Goal: Communication & Community: Connect with others

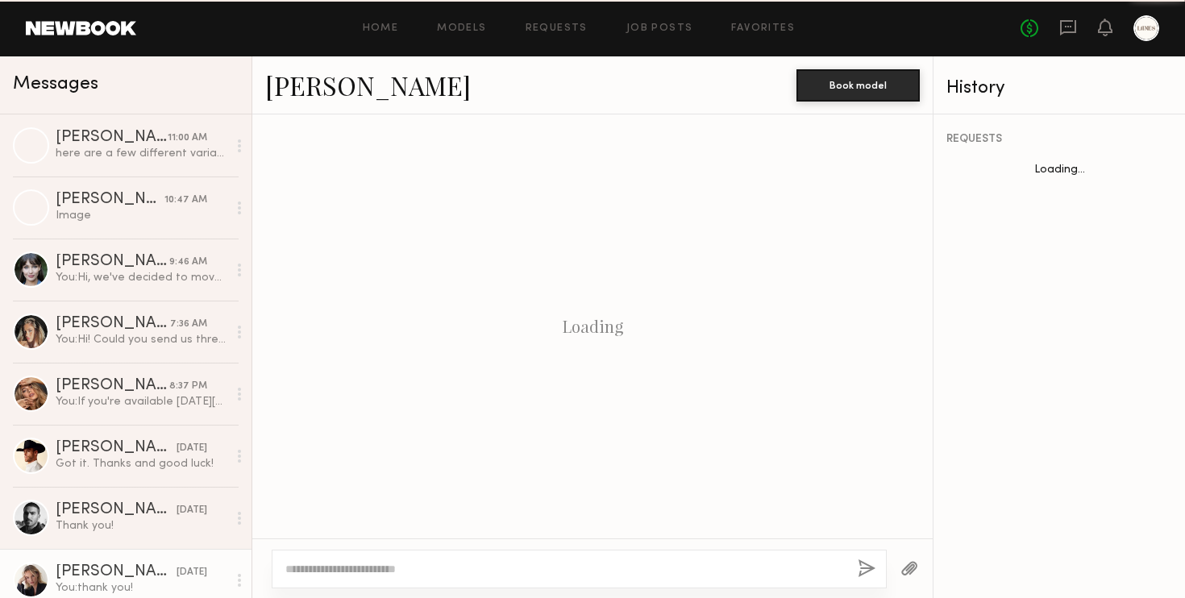
scroll to position [2518, 0]
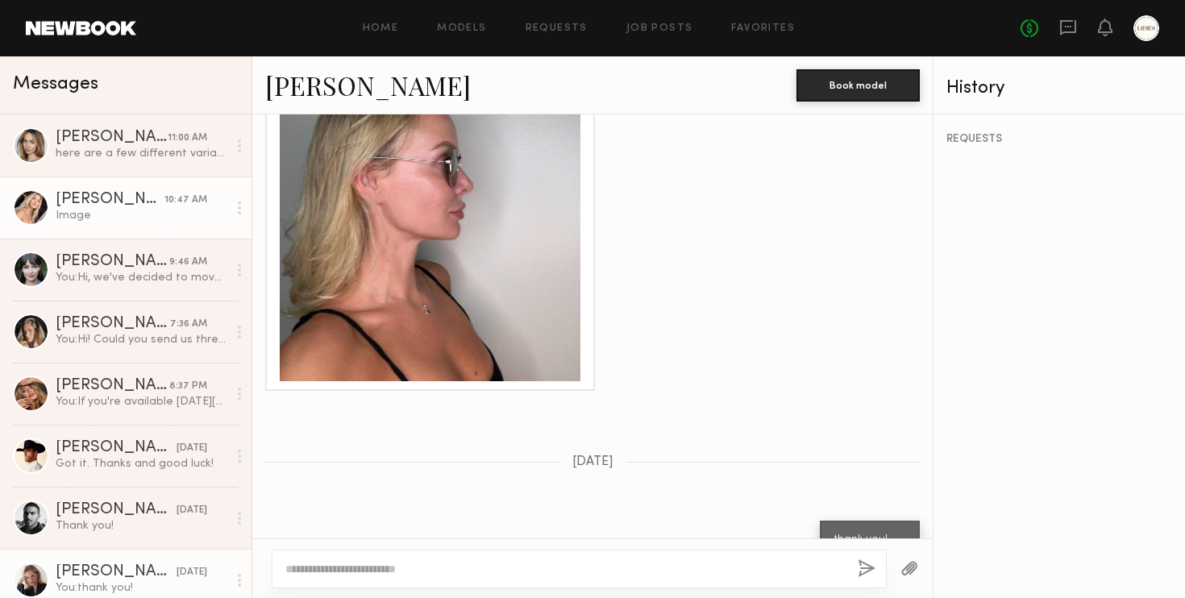
click at [112, 205] on div "[PERSON_NAME]" at bounding box center [110, 200] width 109 height 16
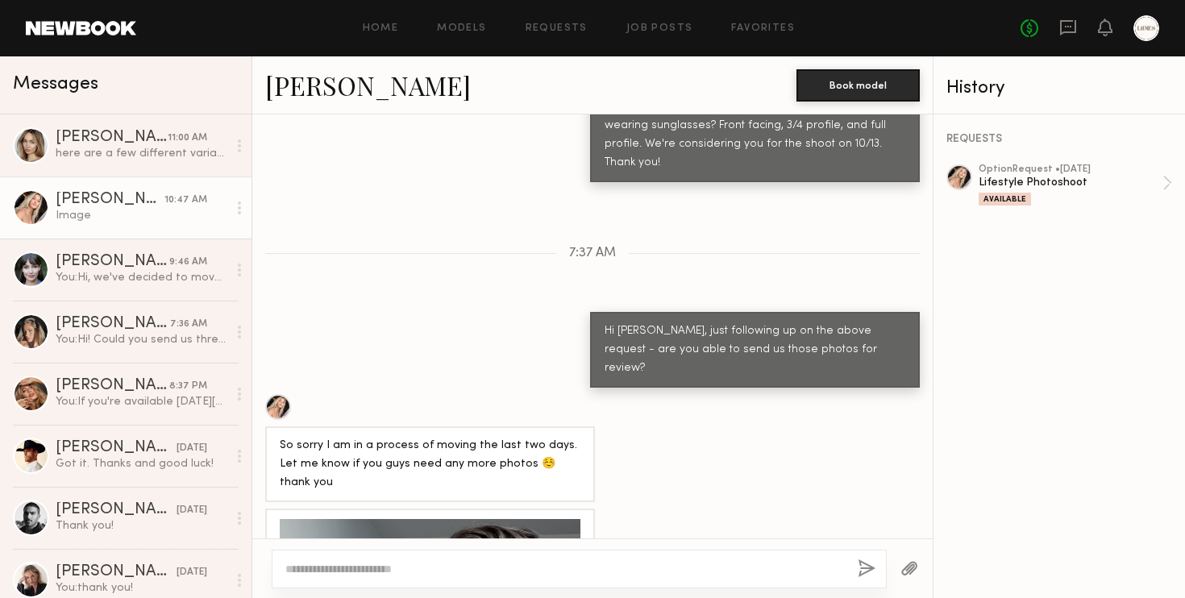
scroll to position [826, 0]
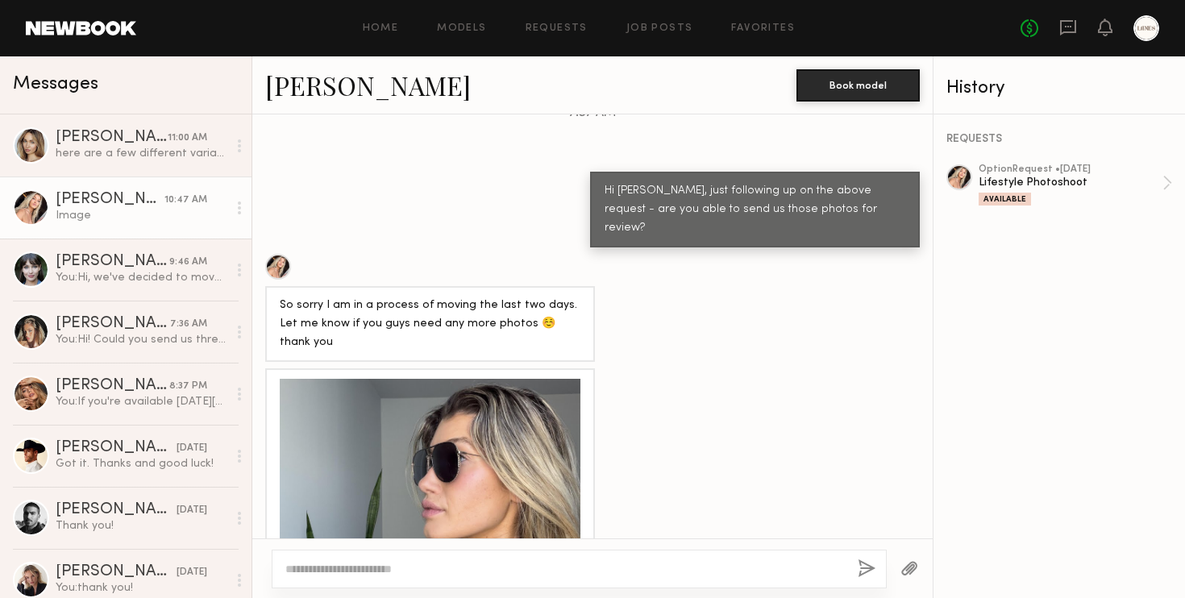
click at [412, 404] on div at bounding box center [430, 529] width 301 height 301
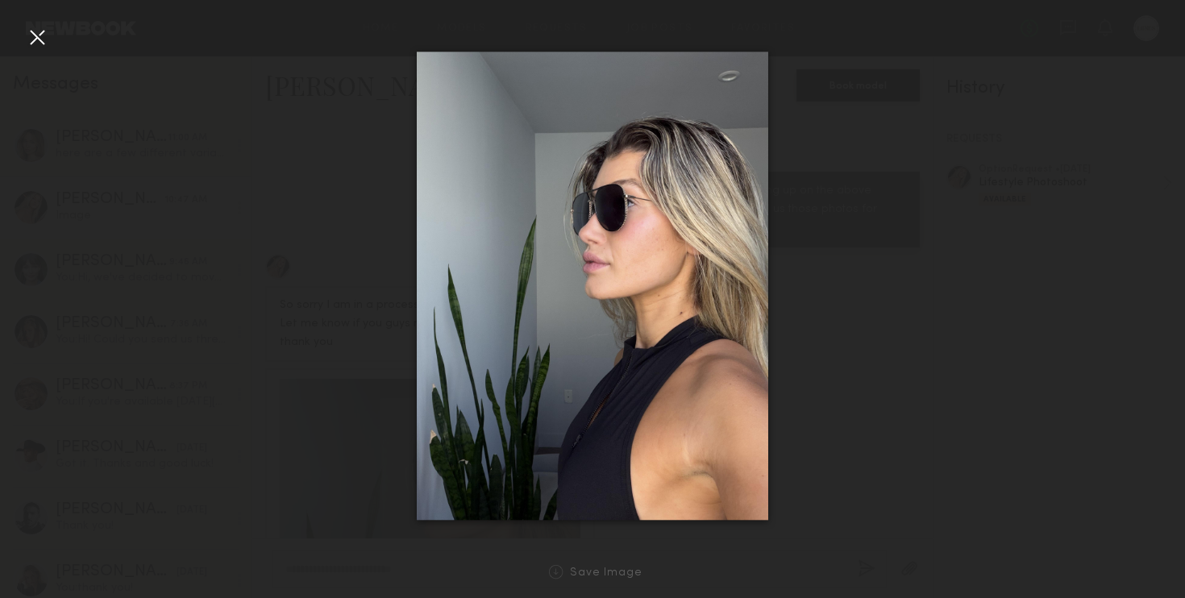
click at [38, 36] on div at bounding box center [37, 37] width 26 height 26
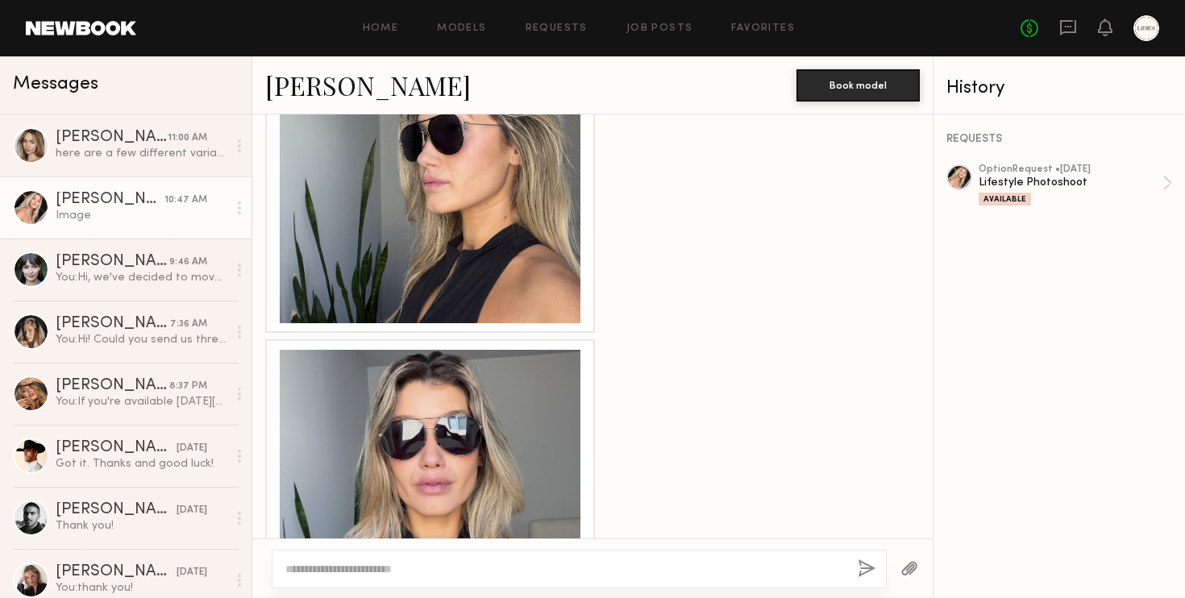
scroll to position [1838, 0]
click at [414, 394] on div at bounding box center [430, 499] width 301 height 301
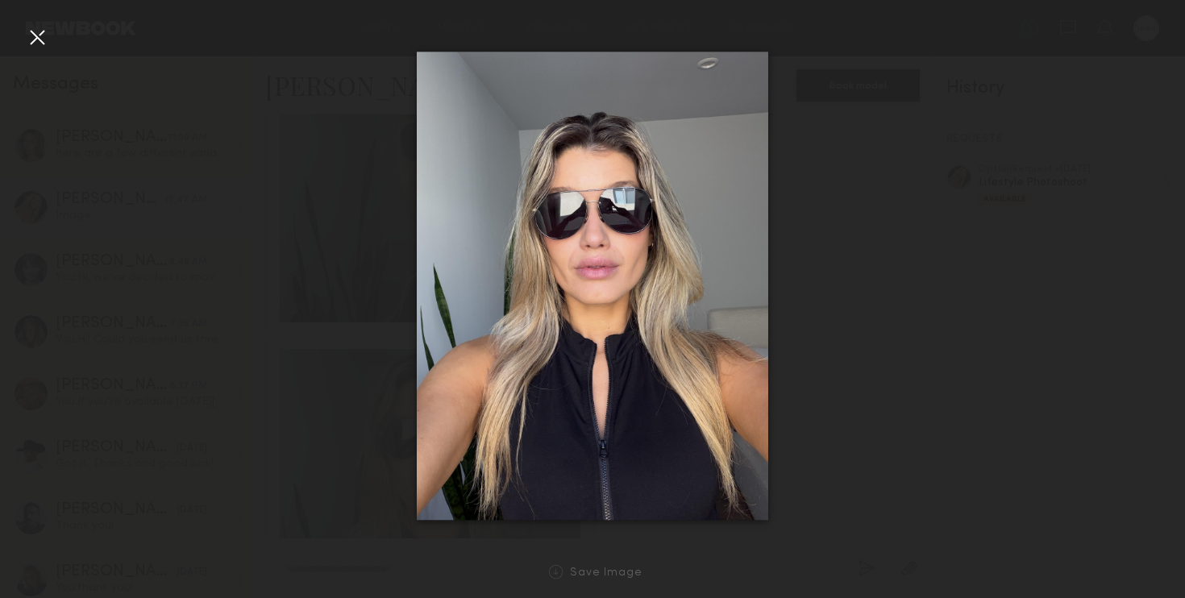
click at [35, 35] on div at bounding box center [37, 37] width 26 height 26
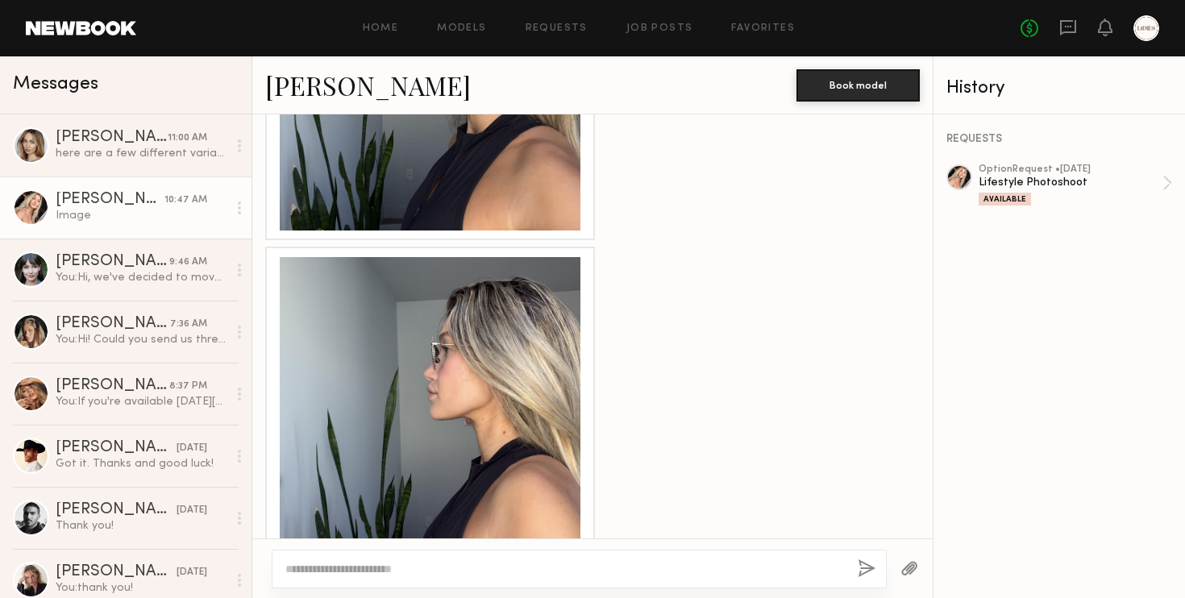
scroll to position [1272, 0]
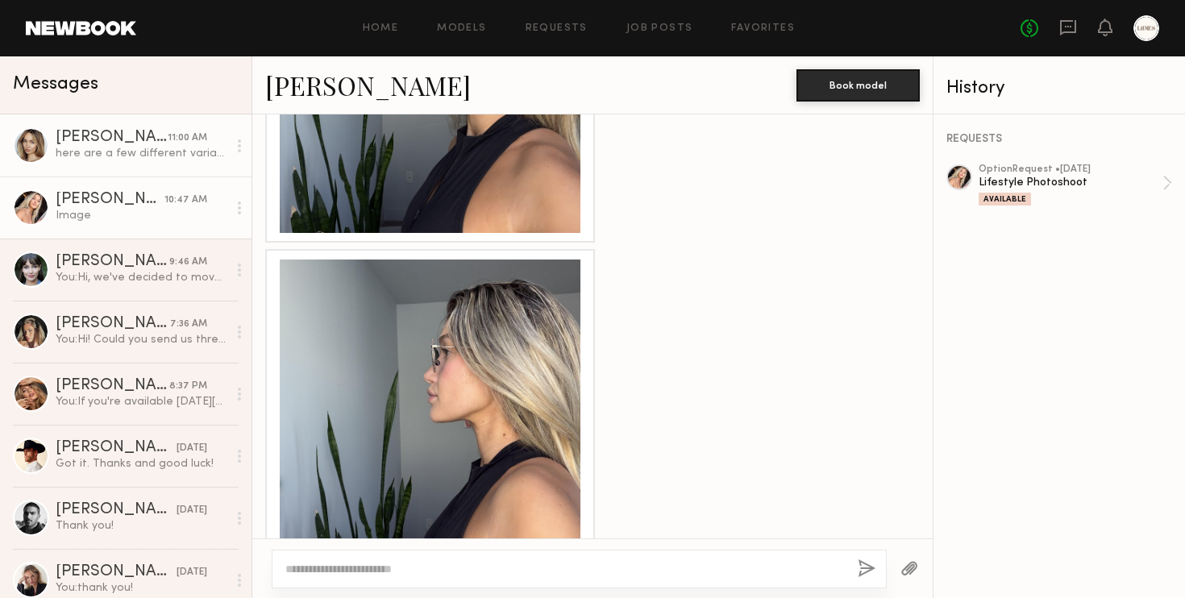
click at [112, 156] on div "here are a few different variations with styles, hope this helps:)" at bounding box center [142, 153] width 172 height 15
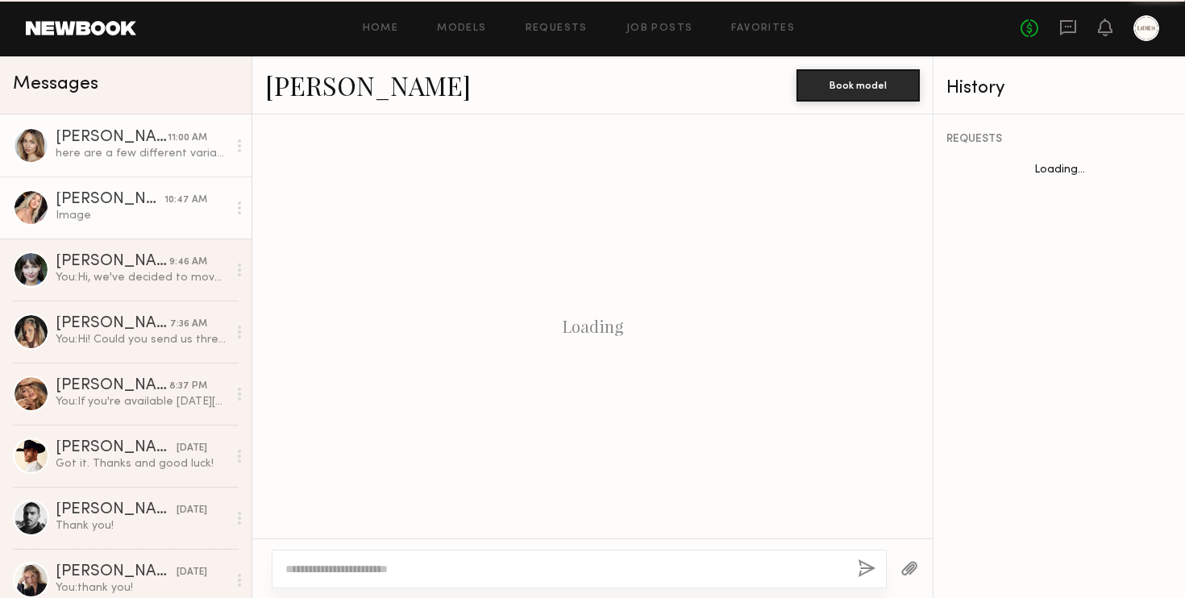
scroll to position [2337, 0]
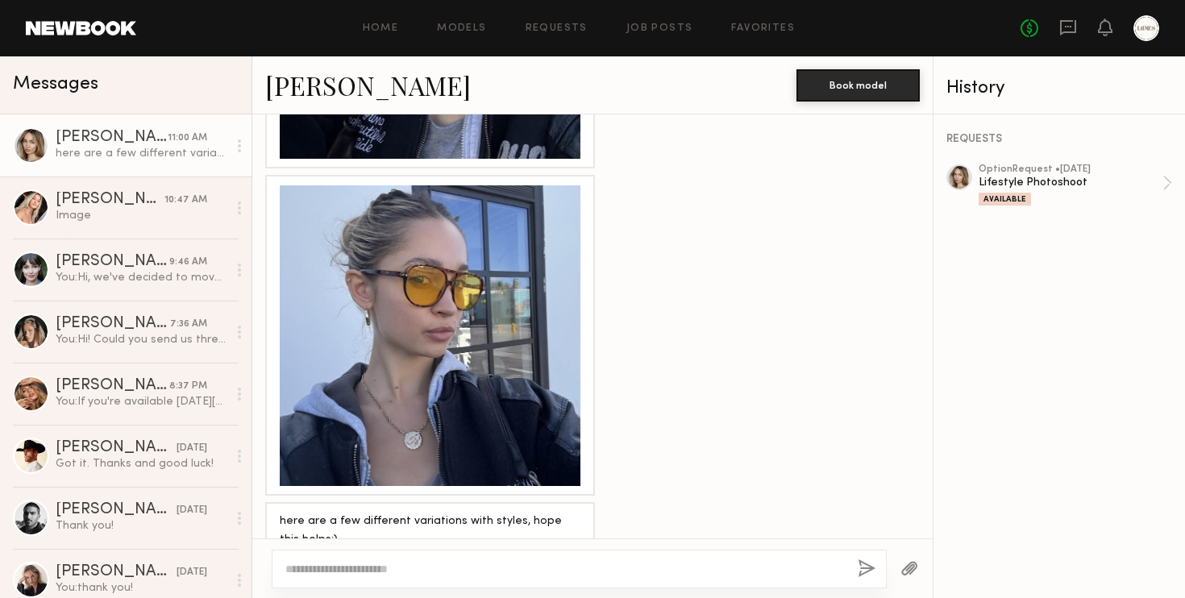
click at [429, 352] on div at bounding box center [430, 335] width 301 height 301
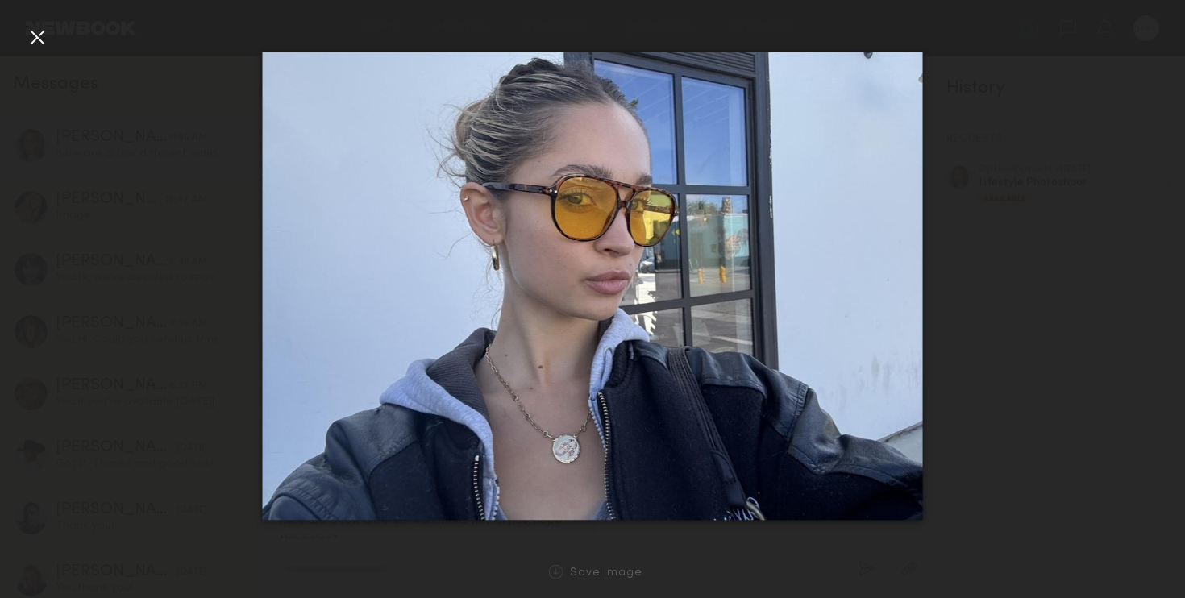
click at [32, 35] on div at bounding box center [37, 37] width 26 height 26
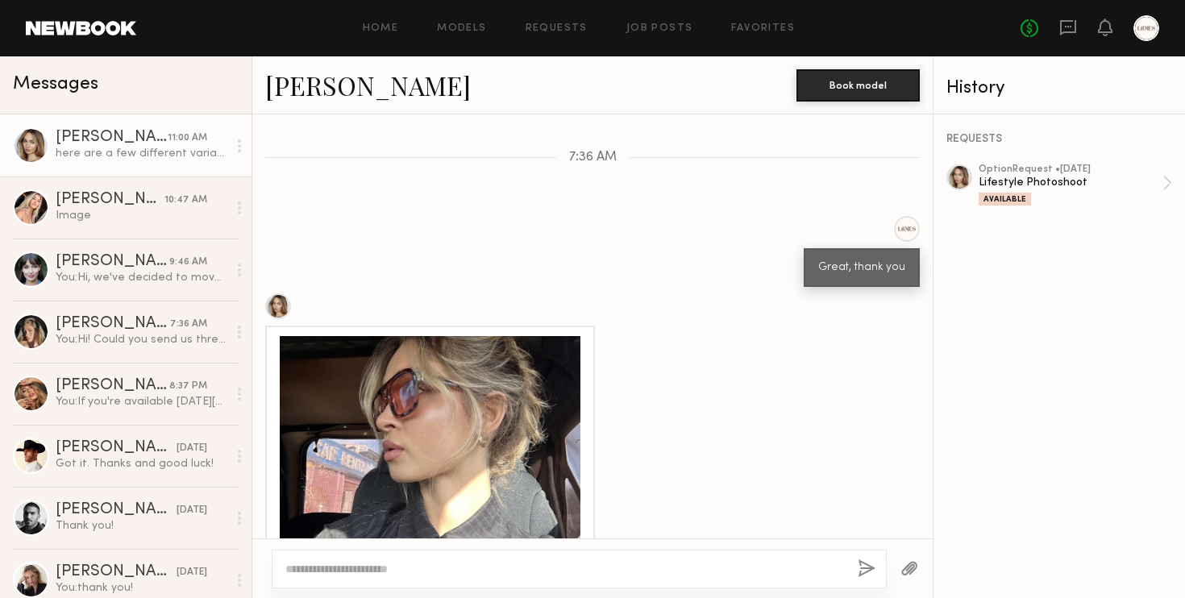
scroll to position [876, 0]
click at [459, 388] on div at bounding box center [430, 487] width 301 height 301
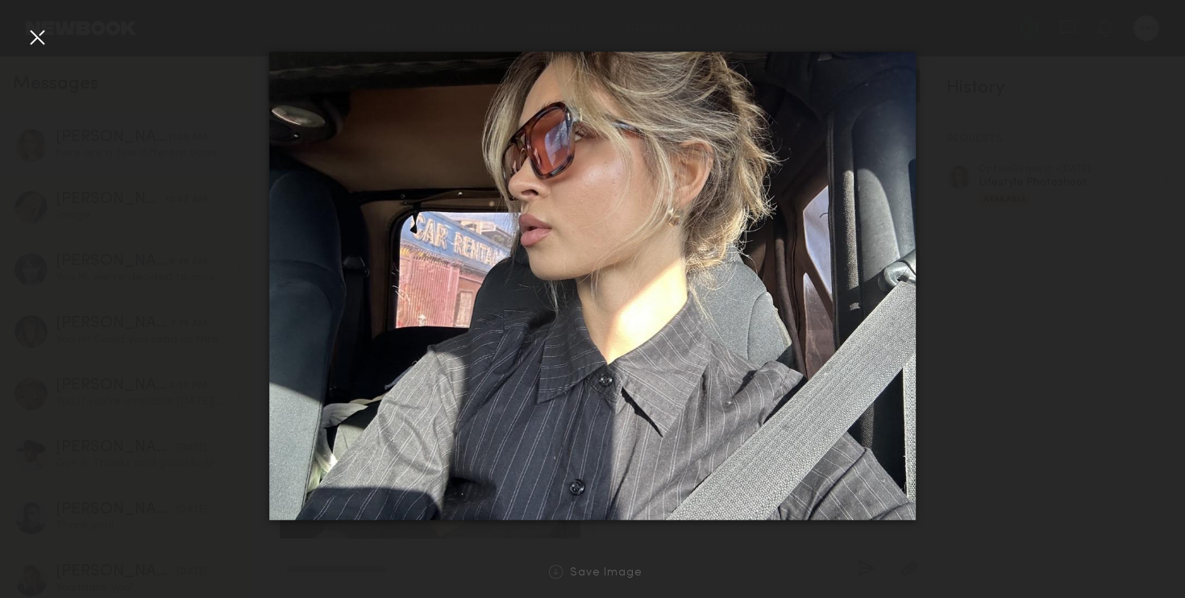
click at [34, 29] on div at bounding box center [37, 37] width 26 height 26
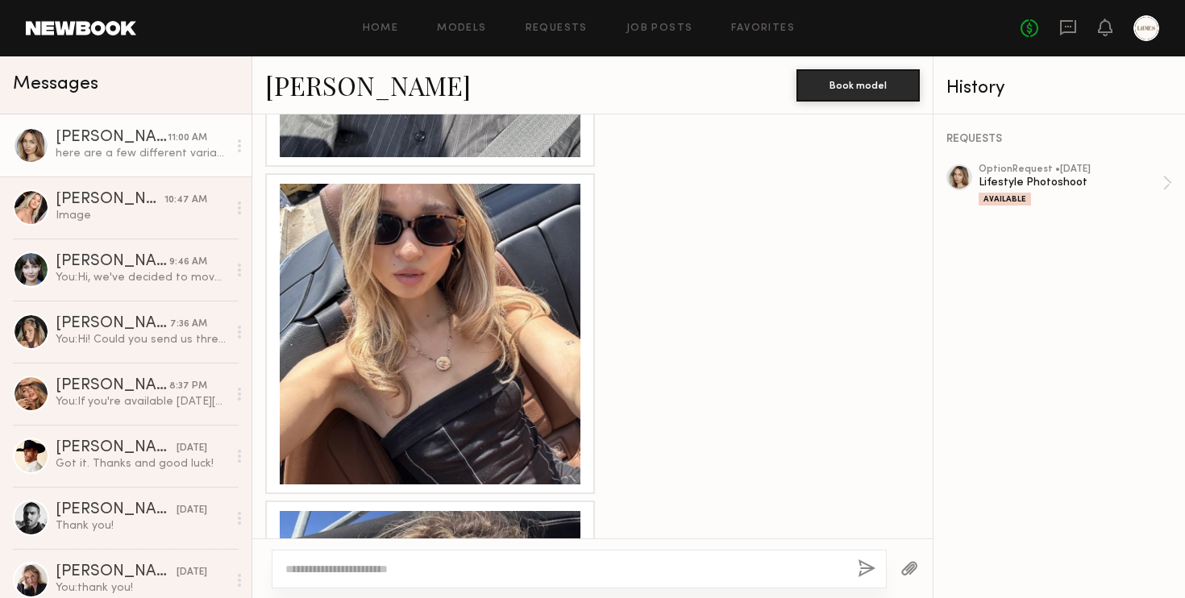
scroll to position [1358, 0]
click at [403, 285] on div at bounding box center [430, 333] width 301 height 301
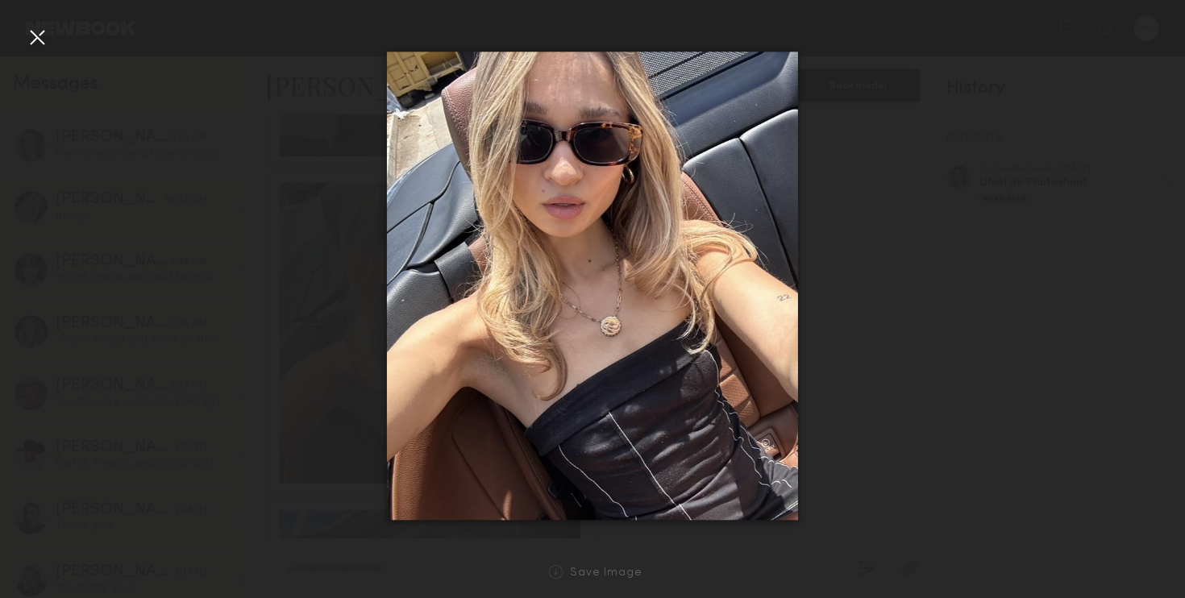
click at [38, 35] on div at bounding box center [37, 37] width 26 height 26
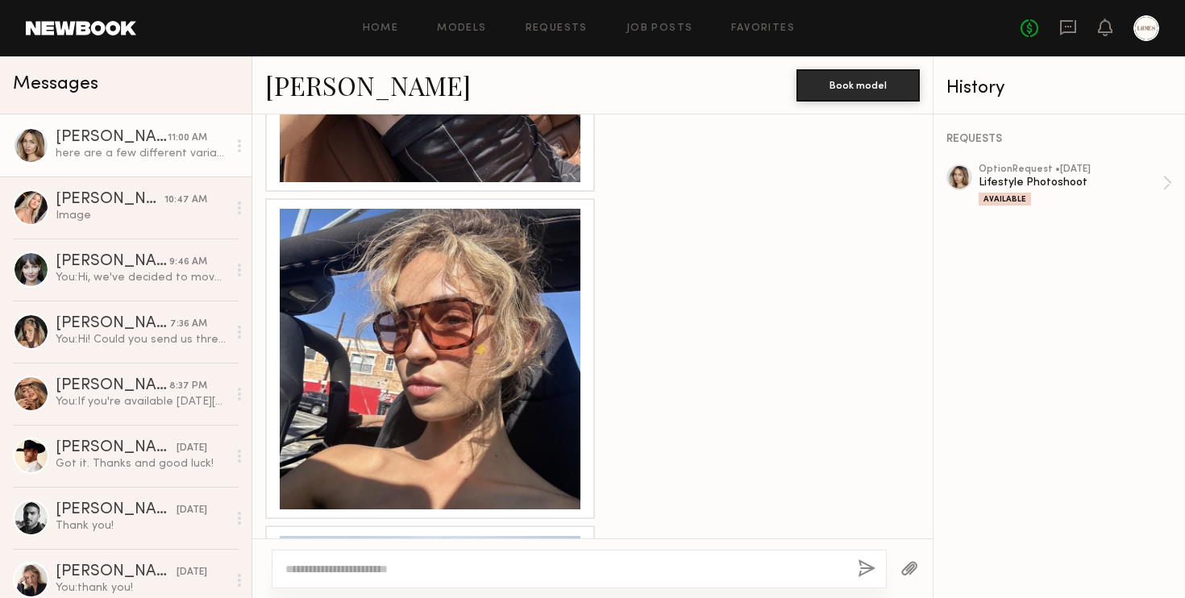
scroll to position [1661, 0]
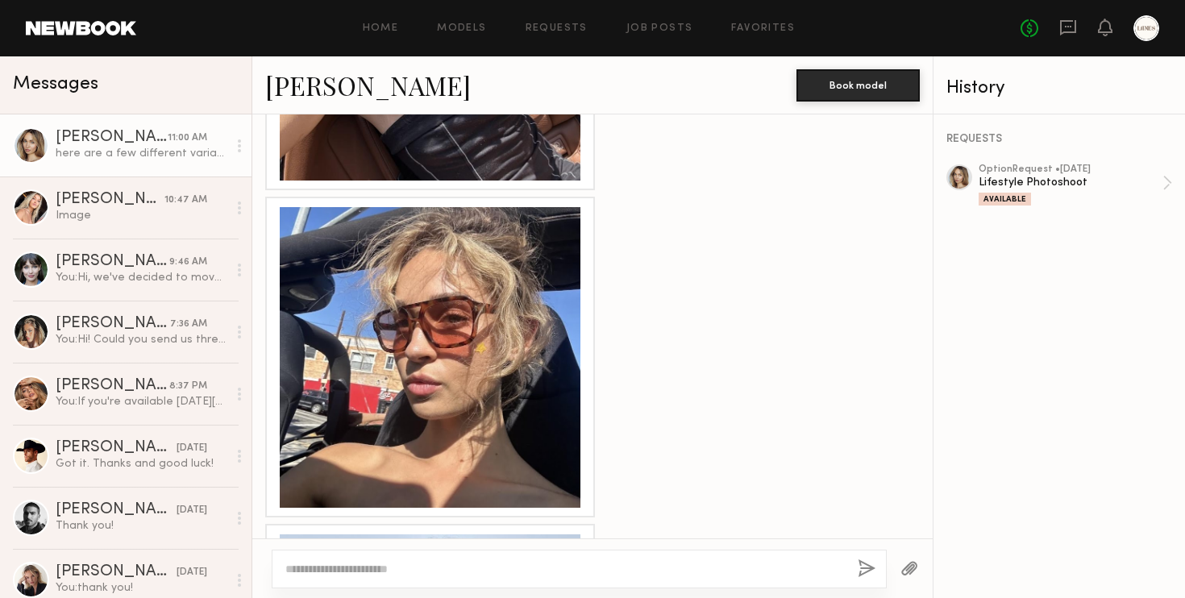
click at [355, 364] on div at bounding box center [430, 357] width 301 height 301
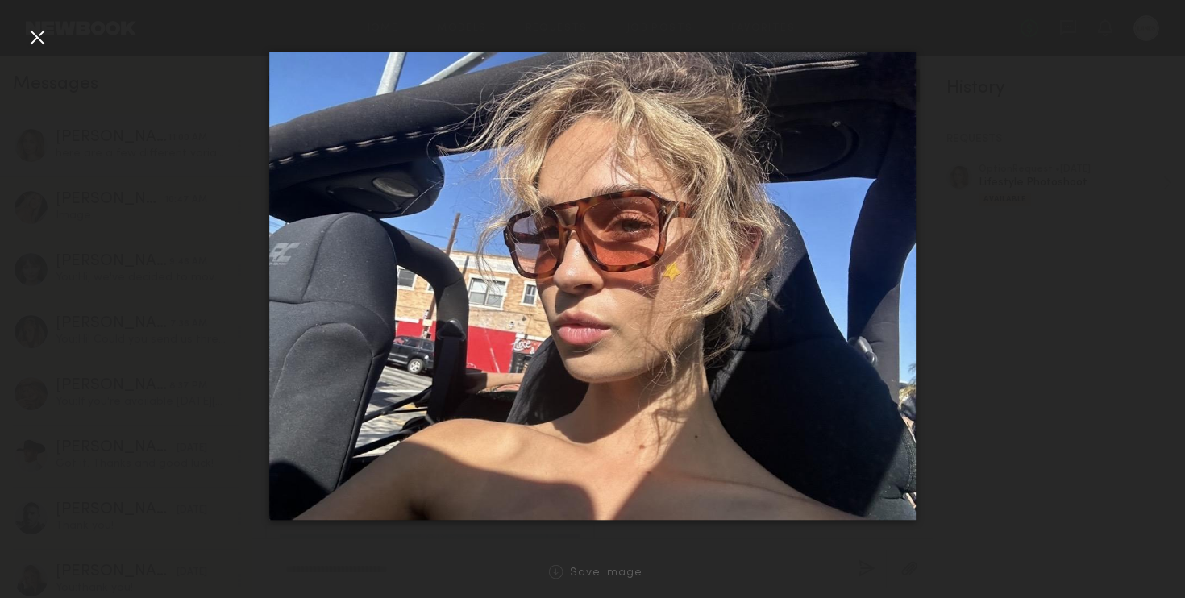
click at [36, 31] on div at bounding box center [37, 37] width 26 height 26
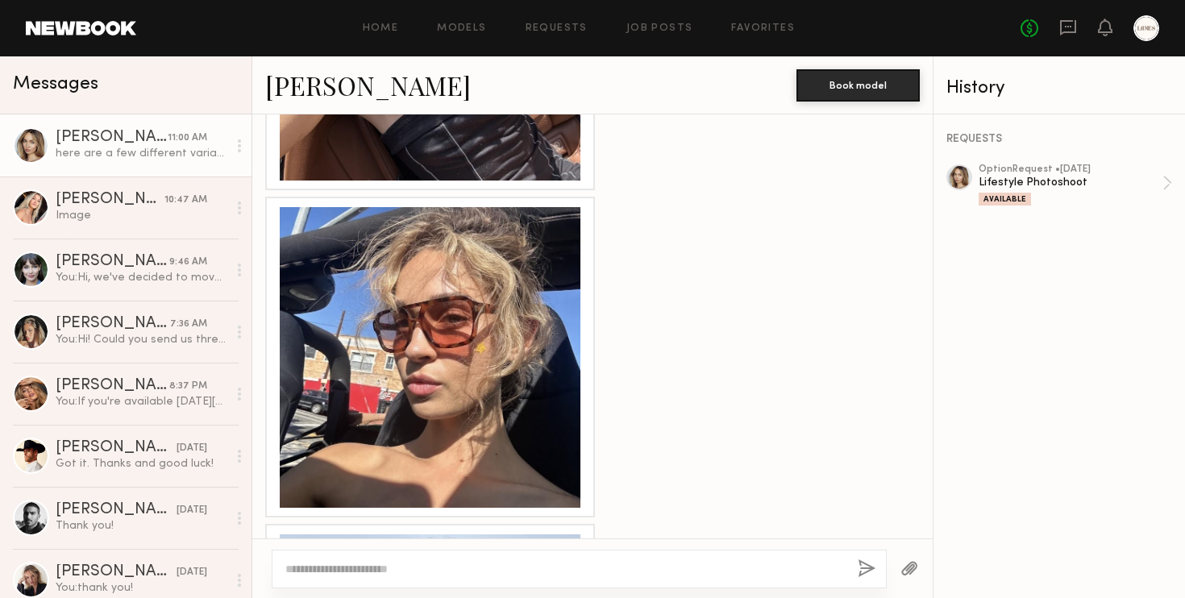
click at [314, 79] on link "[PERSON_NAME]" at bounding box center [368, 85] width 206 height 35
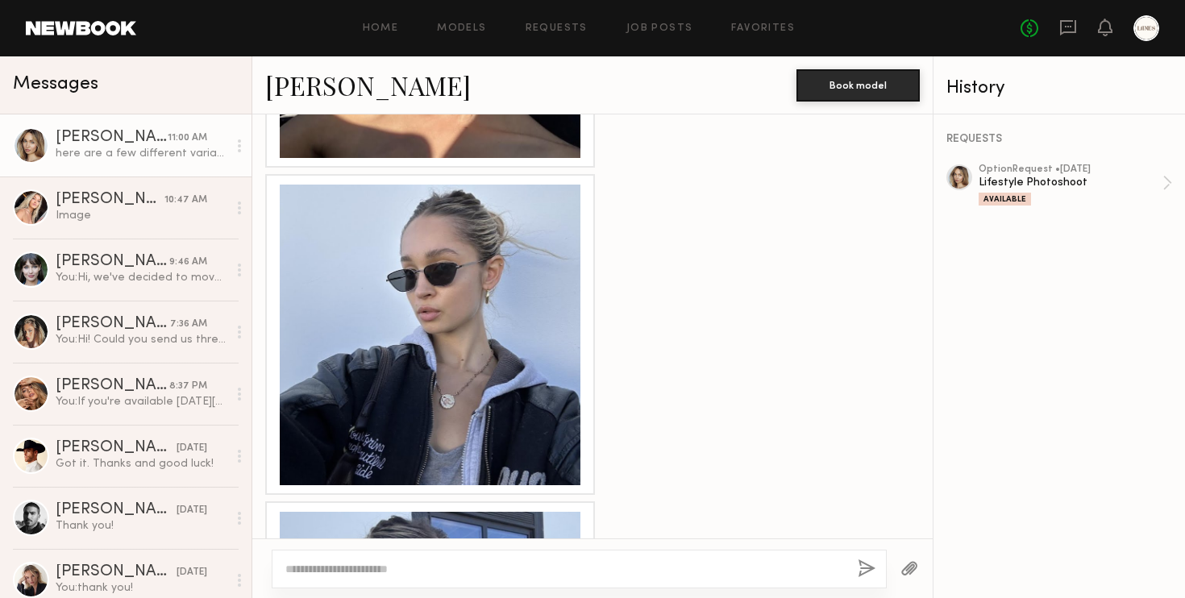
scroll to position [2014, 0]
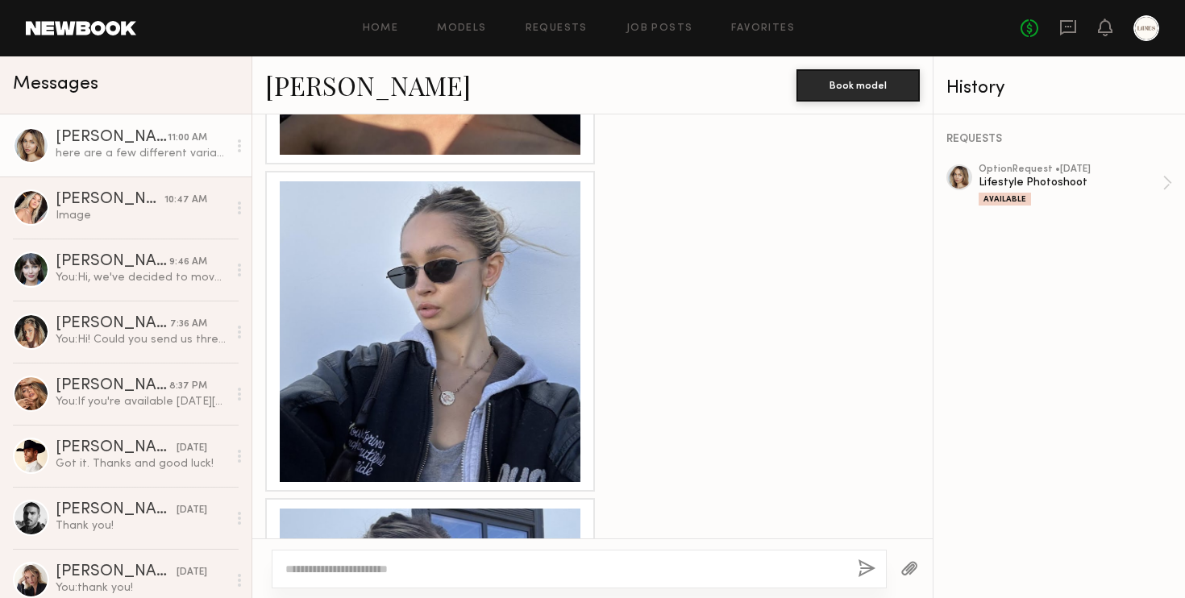
click at [440, 330] on div at bounding box center [430, 331] width 301 height 301
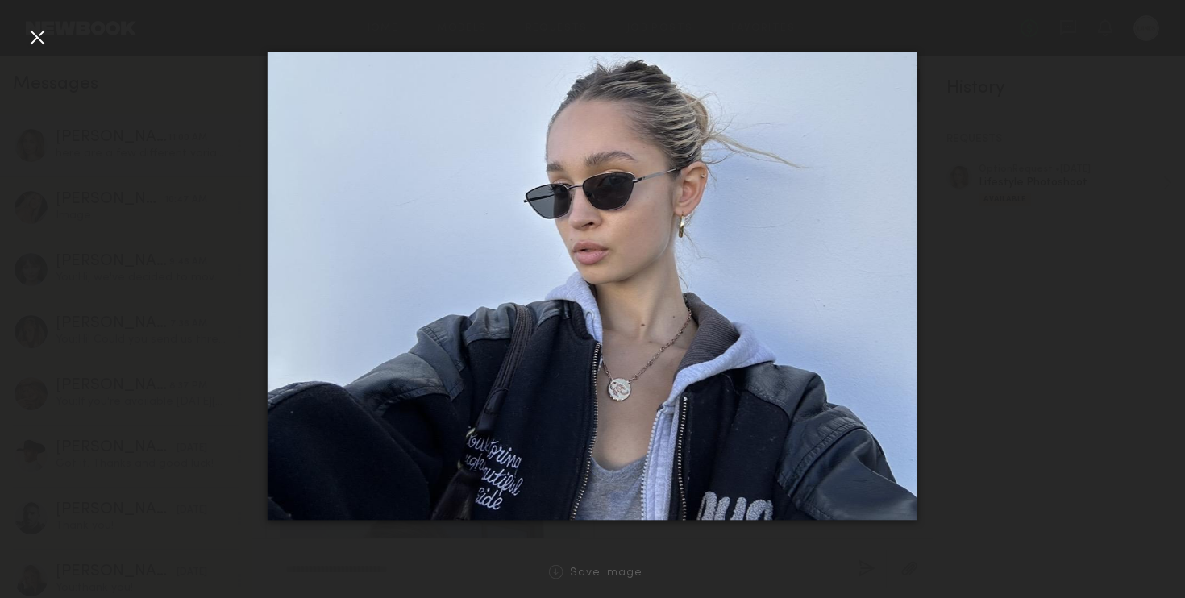
click at [35, 29] on div at bounding box center [37, 37] width 26 height 26
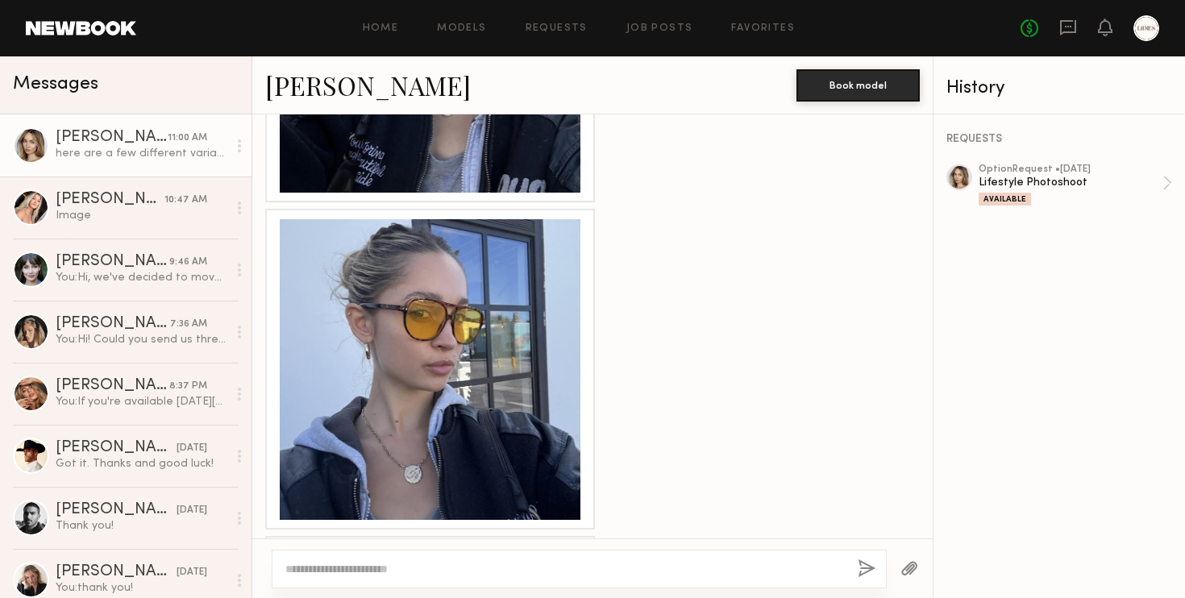
scroll to position [2337, 0]
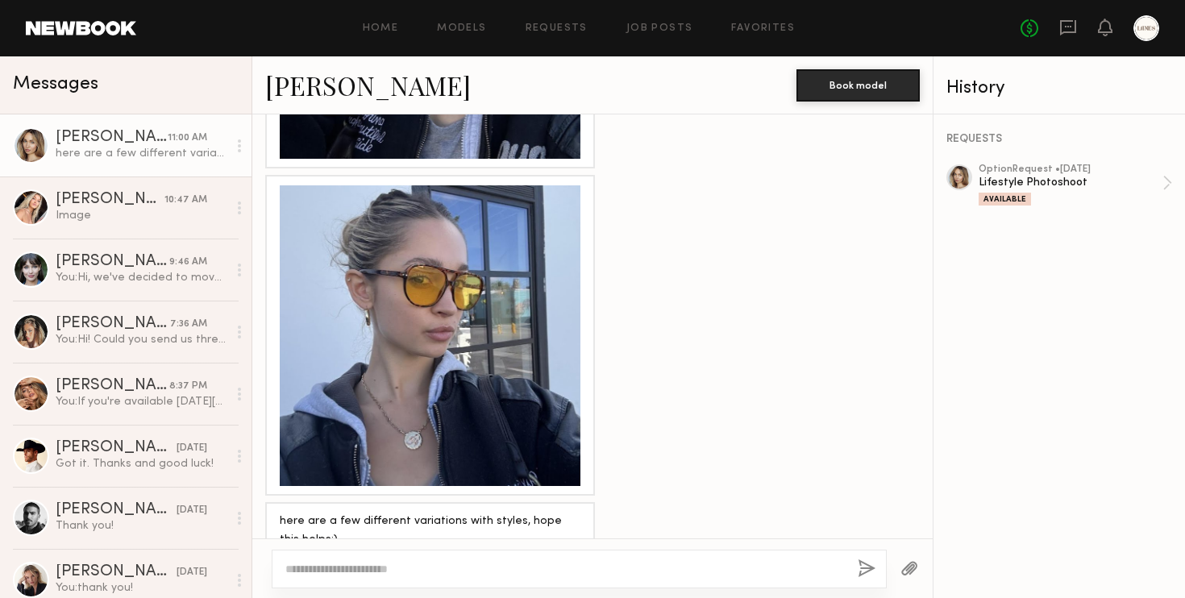
click at [433, 330] on div at bounding box center [430, 335] width 301 height 301
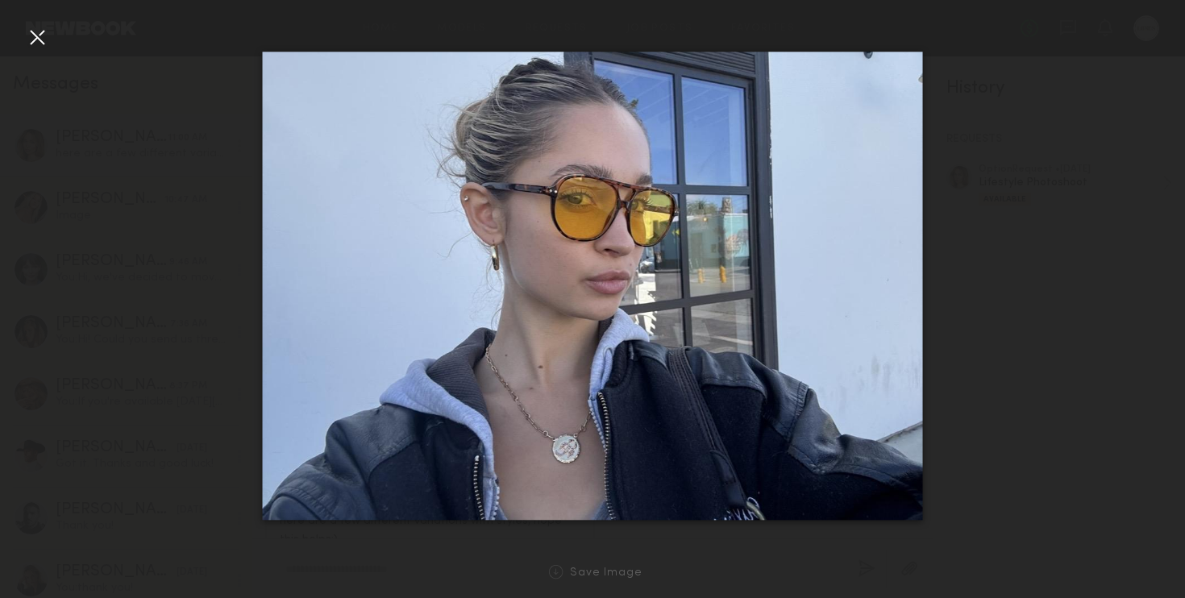
click at [37, 42] on div at bounding box center [37, 37] width 26 height 26
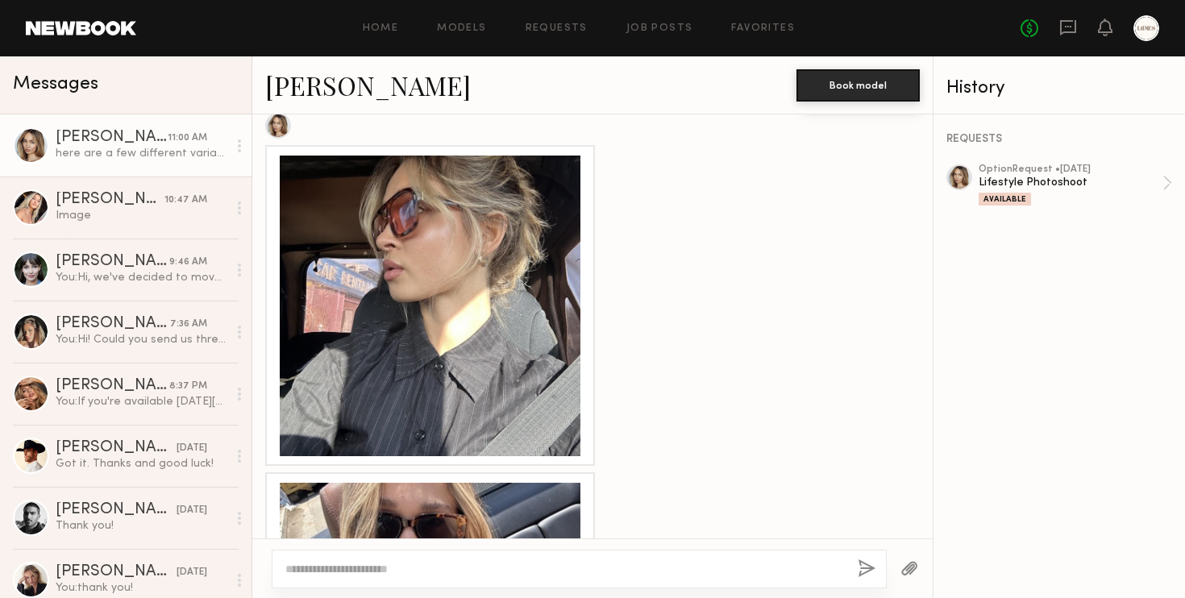
scroll to position [1059, 0]
click at [352, 303] on div at bounding box center [430, 305] width 301 height 301
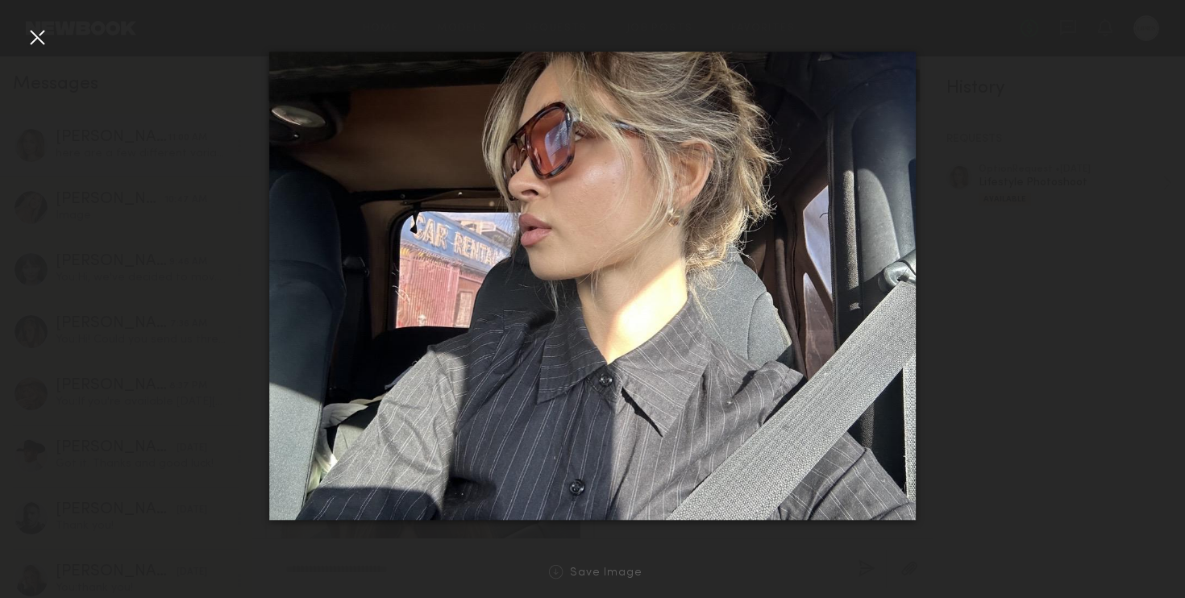
click at [26, 33] on div at bounding box center [37, 37] width 26 height 26
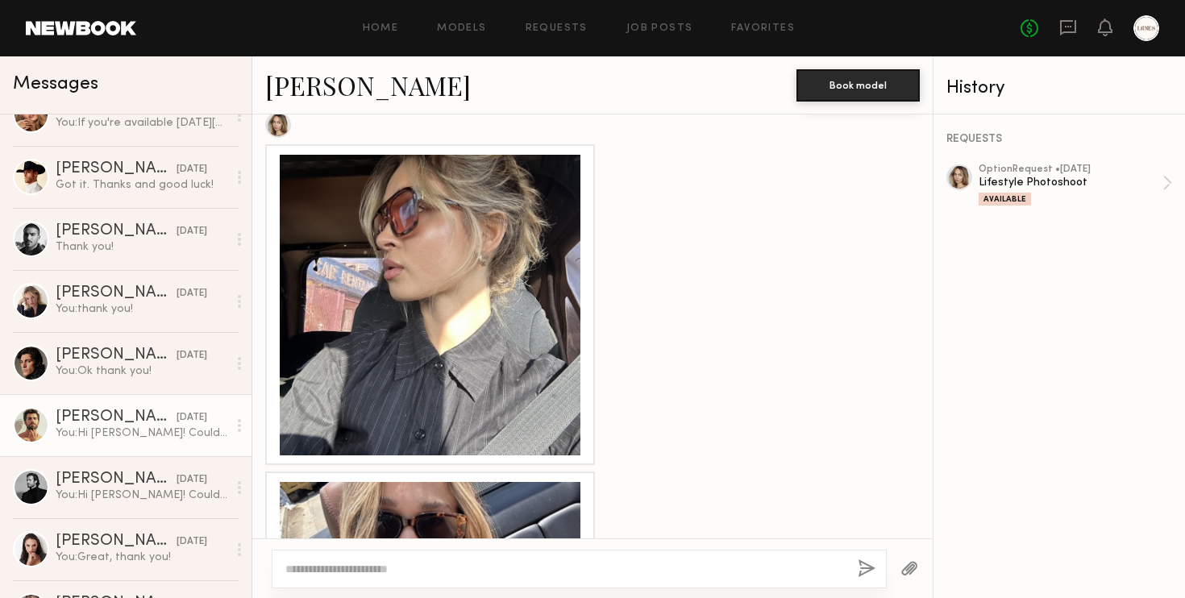
scroll to position [281, 0]
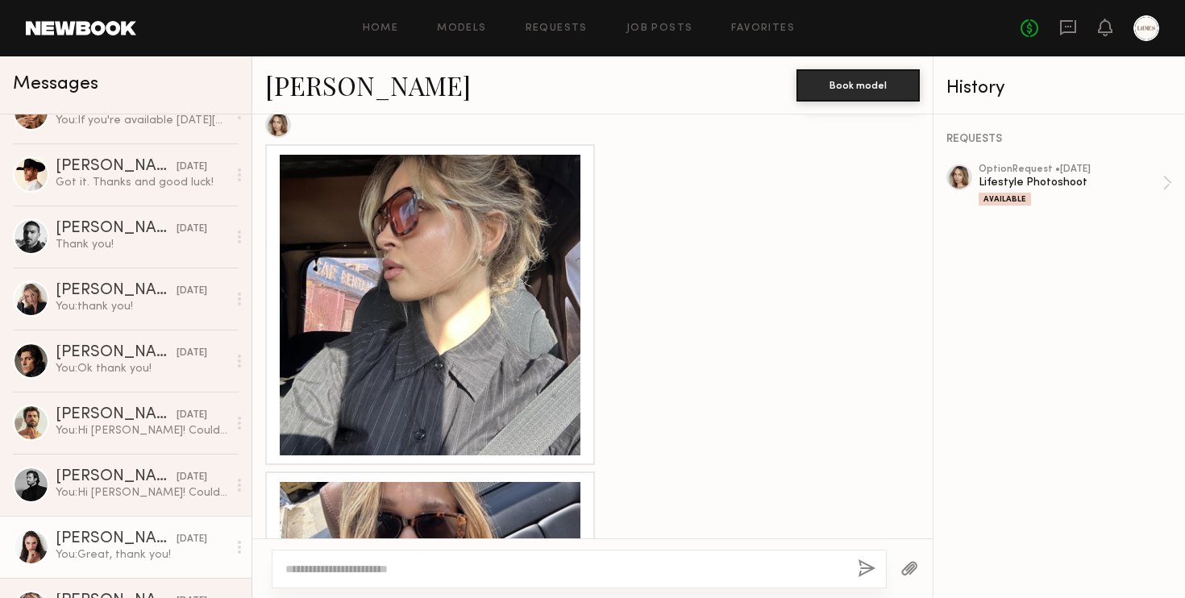
click at [87, 531] on link "Anastasiia S. 10/06/2025 You: Great, thank you!" at bounding box center [126, 547] width 252 height 62
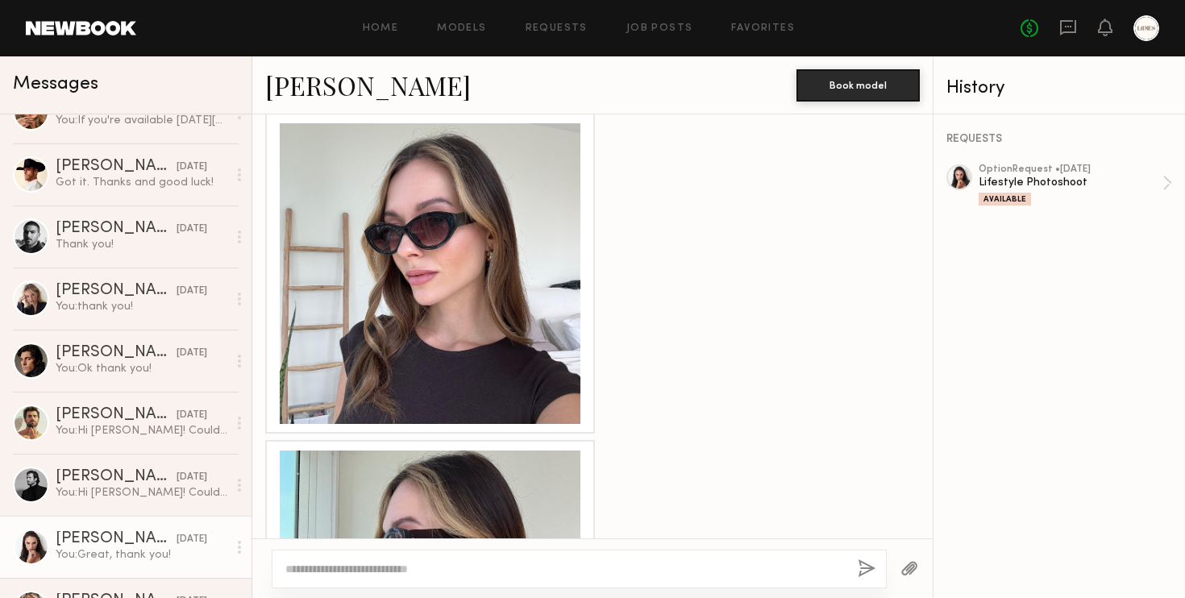
scroll to position [2129, 0]
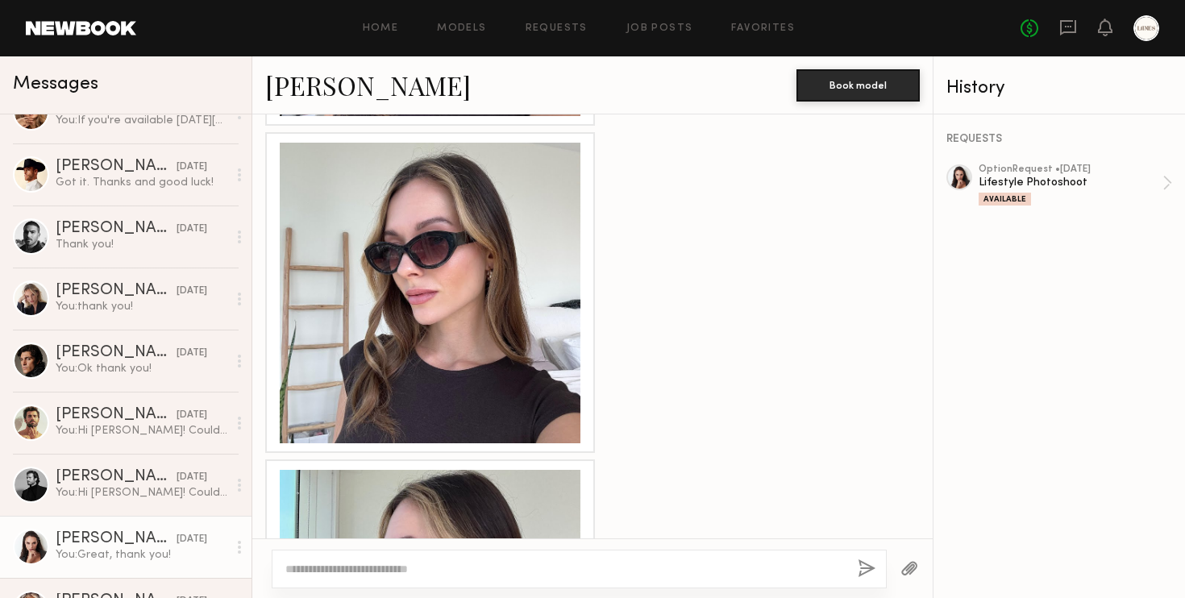
click at [426, 330] on div at bounding box center [430, 293] width 301 height 301
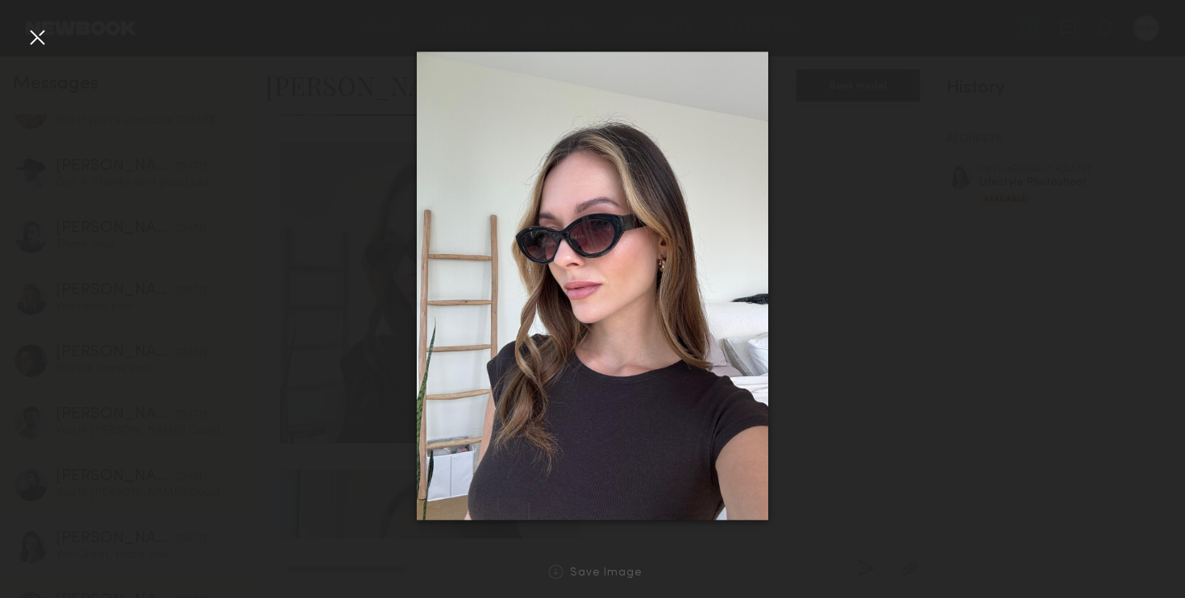
click at [34, 36] on div at bounding box center [37, 37] width 26 height 26
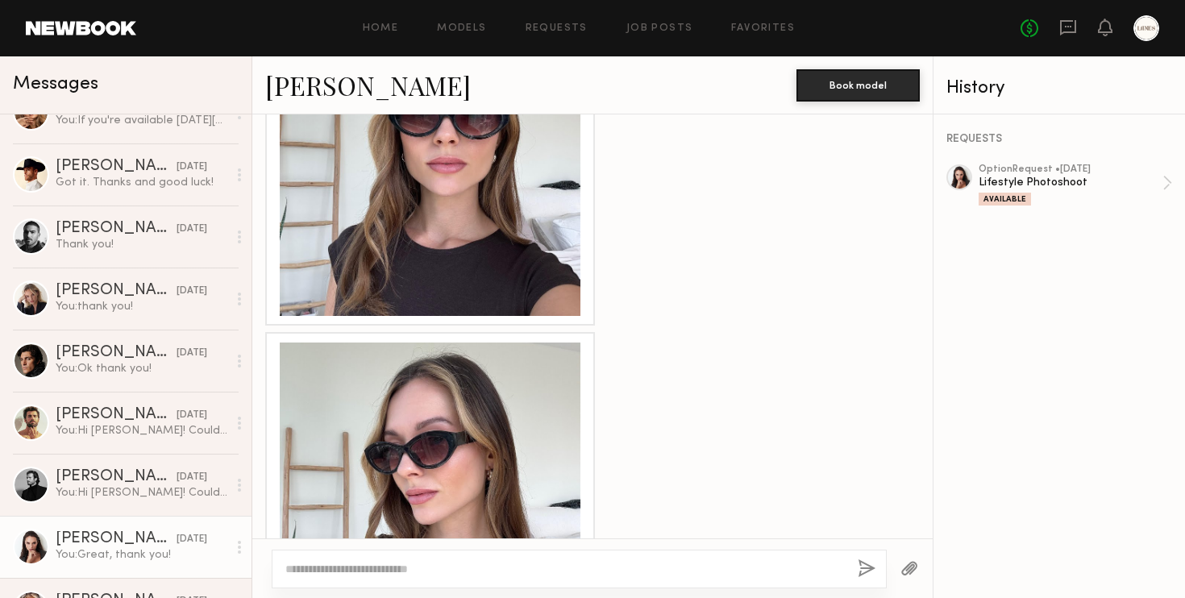
scroll to position [1796, 0]
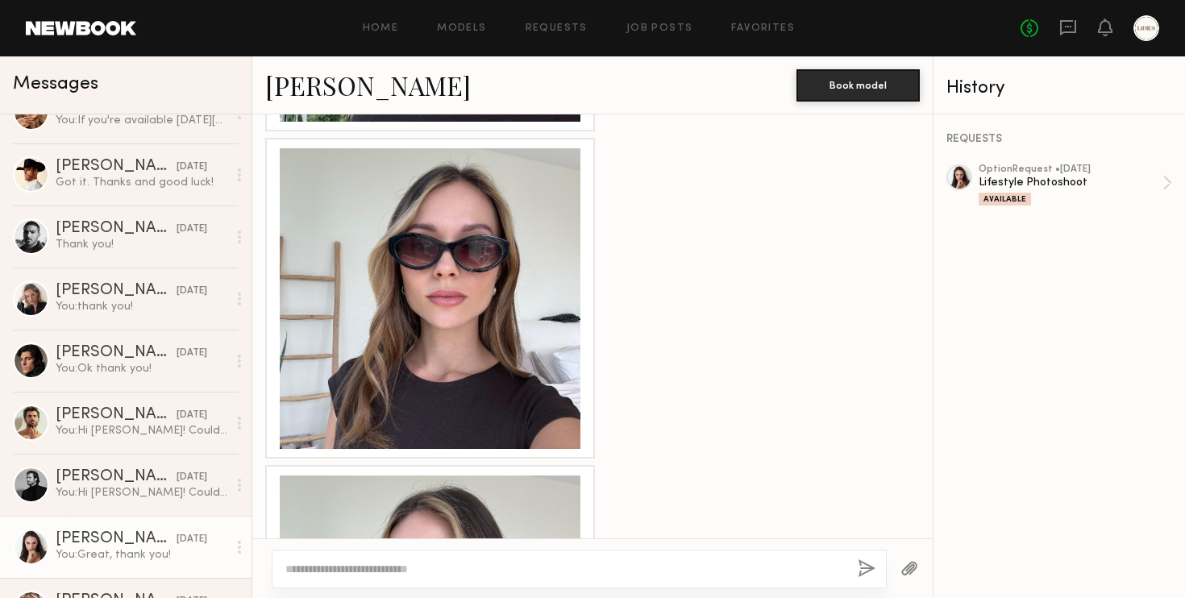
click at [416, 281] on div at bounding box center [430, 298] width 301 height 301
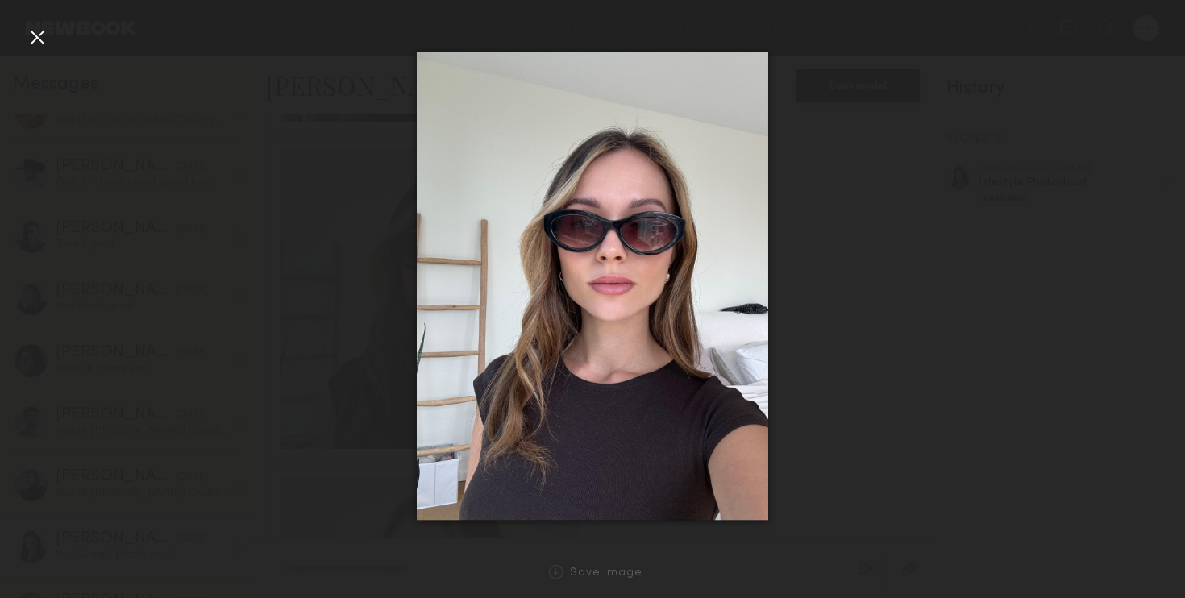
click at [33, 33] on div at bounding box center [37, 37] width 26 height 26
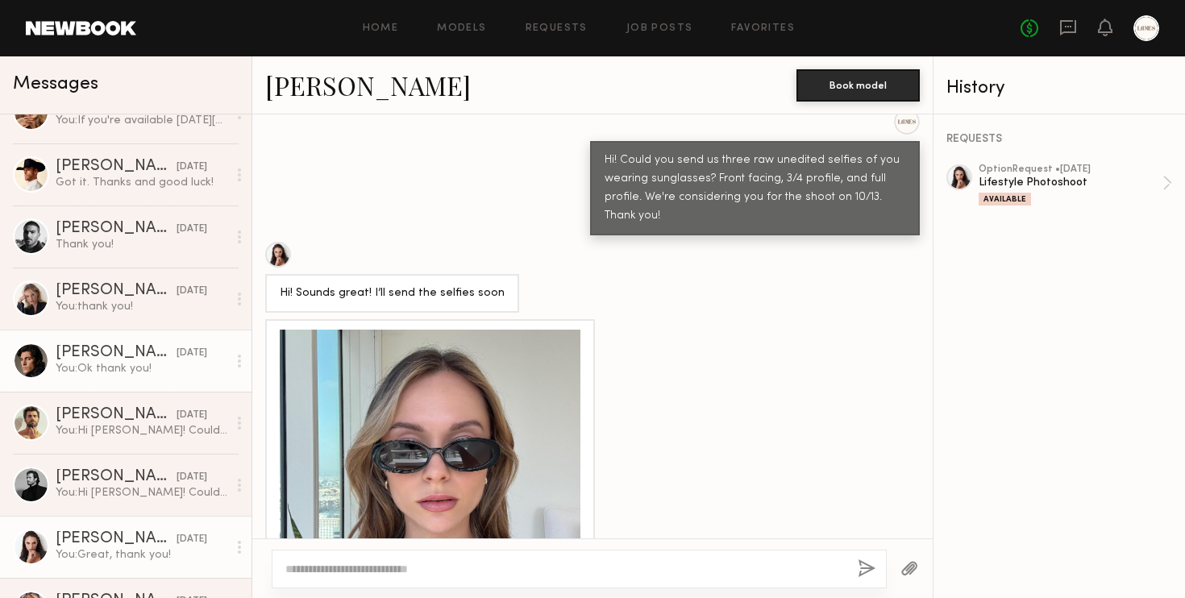
scroll to position [0, 0]
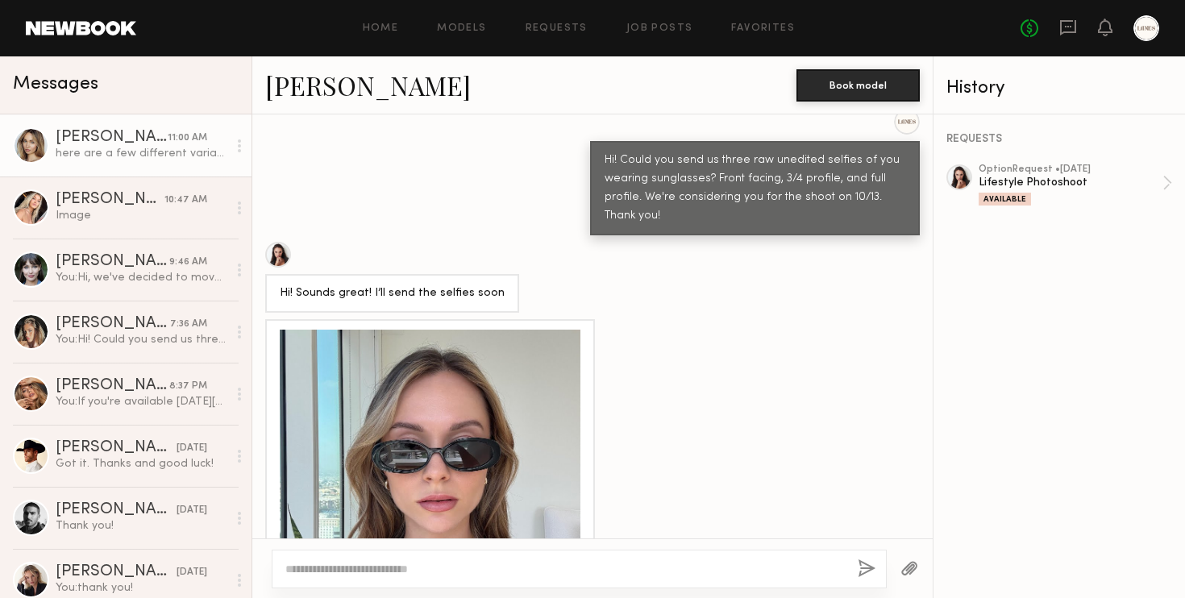
click at [94, 137] on div "[PERSON_NAME]" at bounding box center [112, 138] width 112 height 16
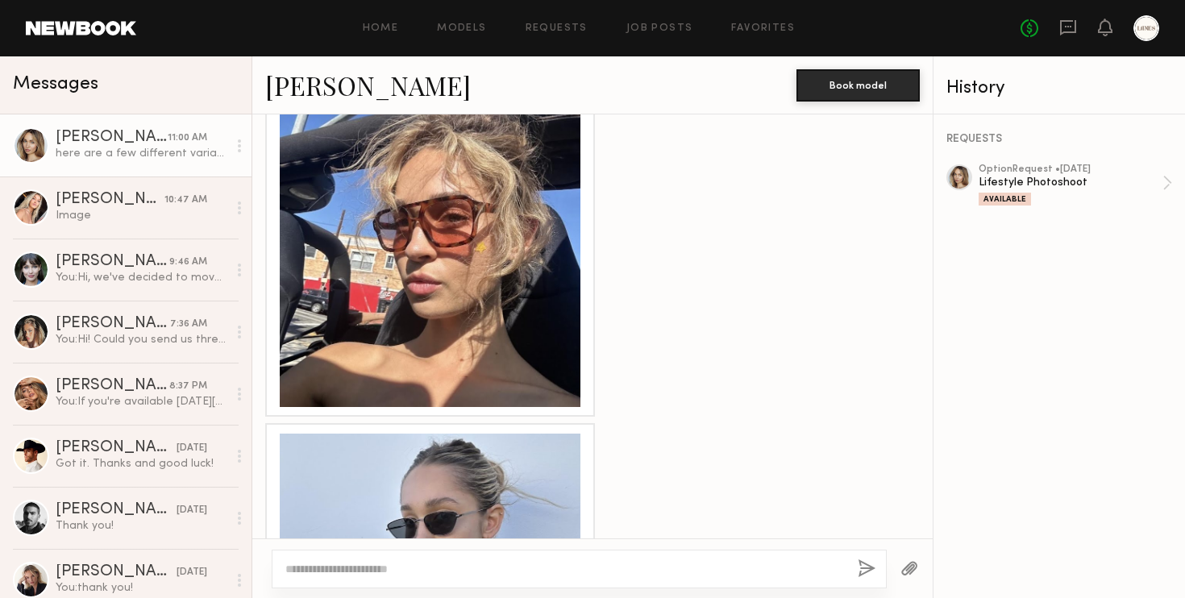
scroll to position [1734, 0]
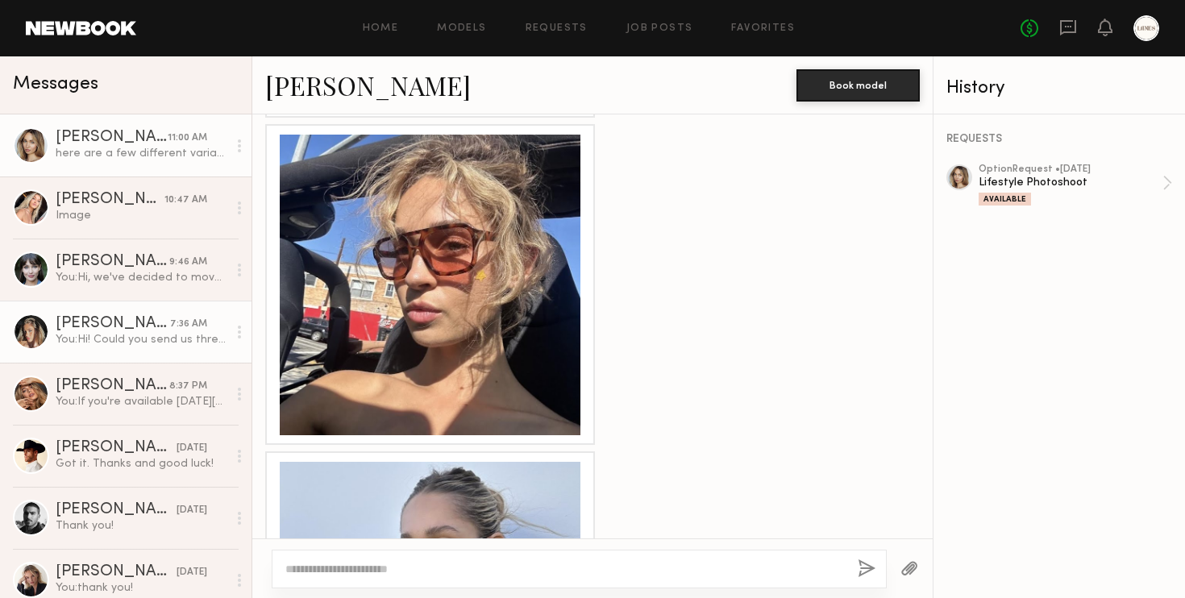
click at [114, 319] on div "[PERSON_NAME]" at bounding box center [113, 324] width 114 height 16
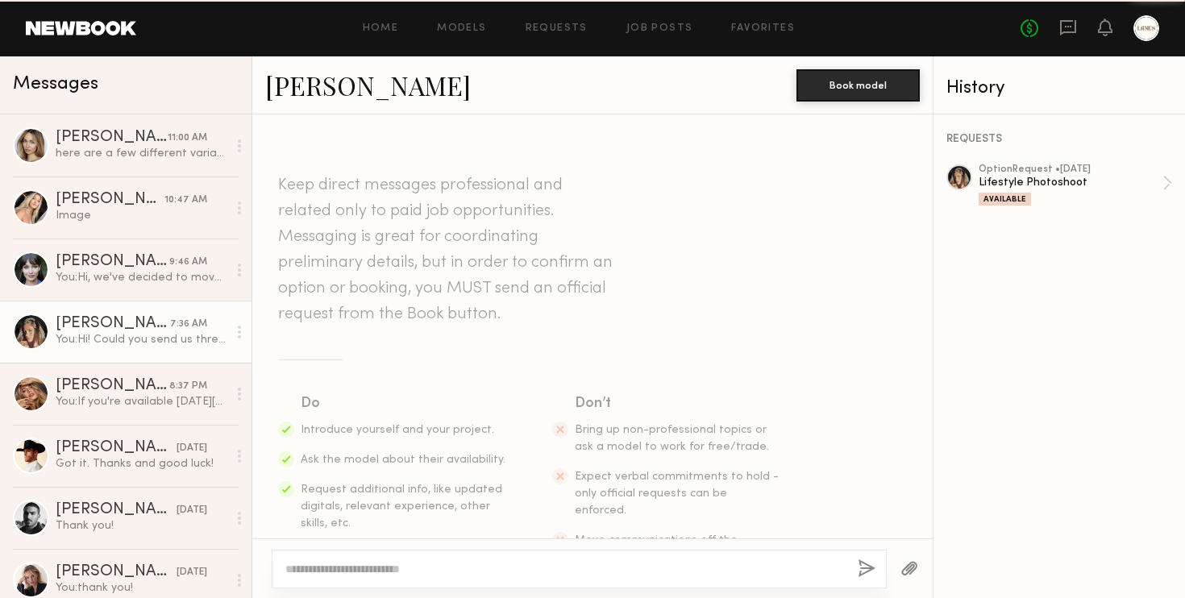
scroll to position [310, 0]
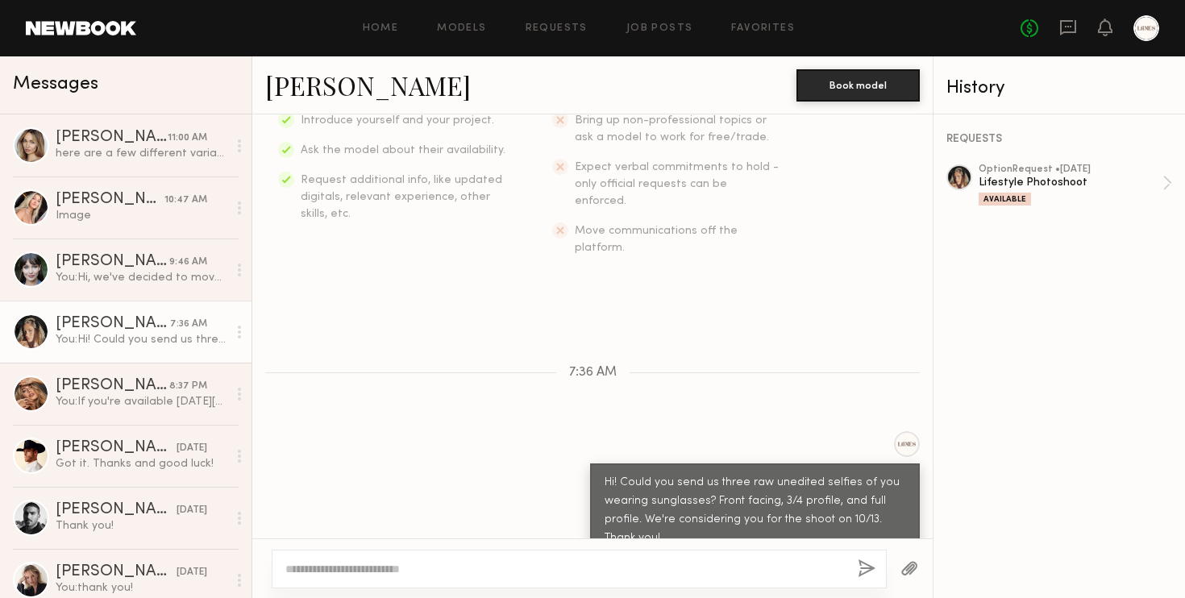
click at [323, 95] on link "[PERSON_NAME]" at bounding box center [368, 85] width 206 height 35
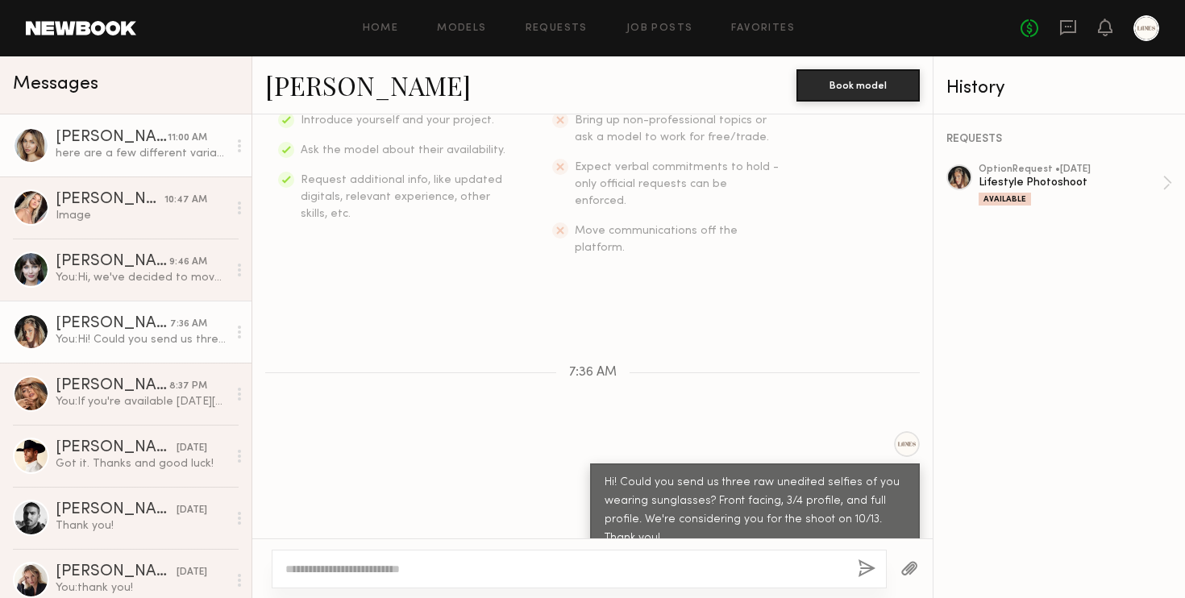
click at [89, 156] on div "here are a few different variations with styles, hope this helps:)" at bounding box center [142, 153] width 172 height 15
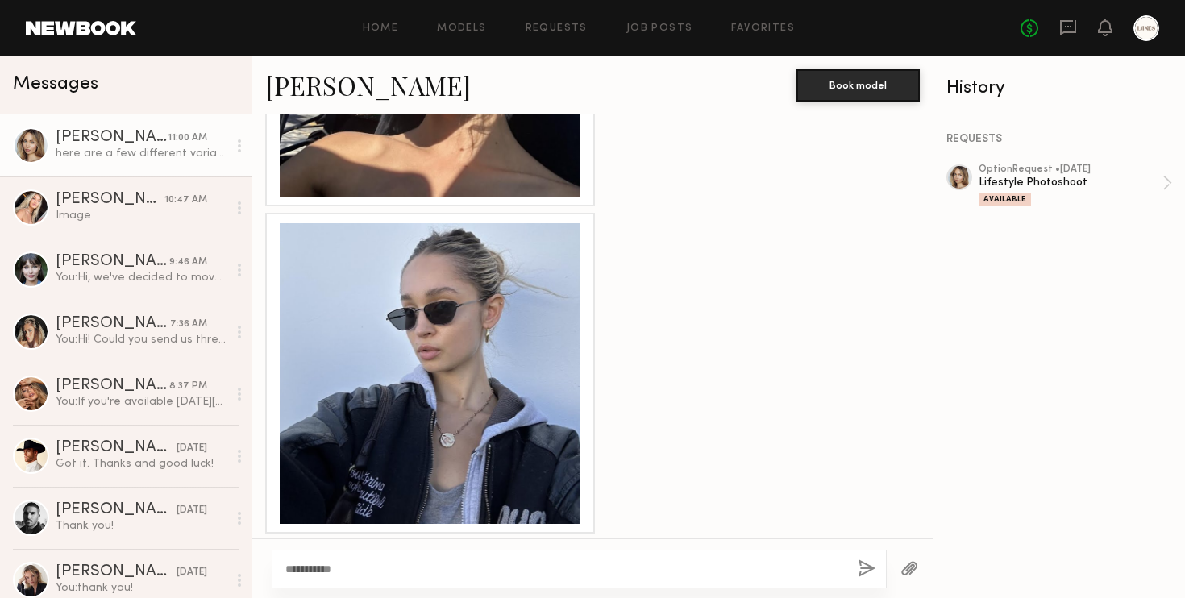
scroll to position [2337, 0]
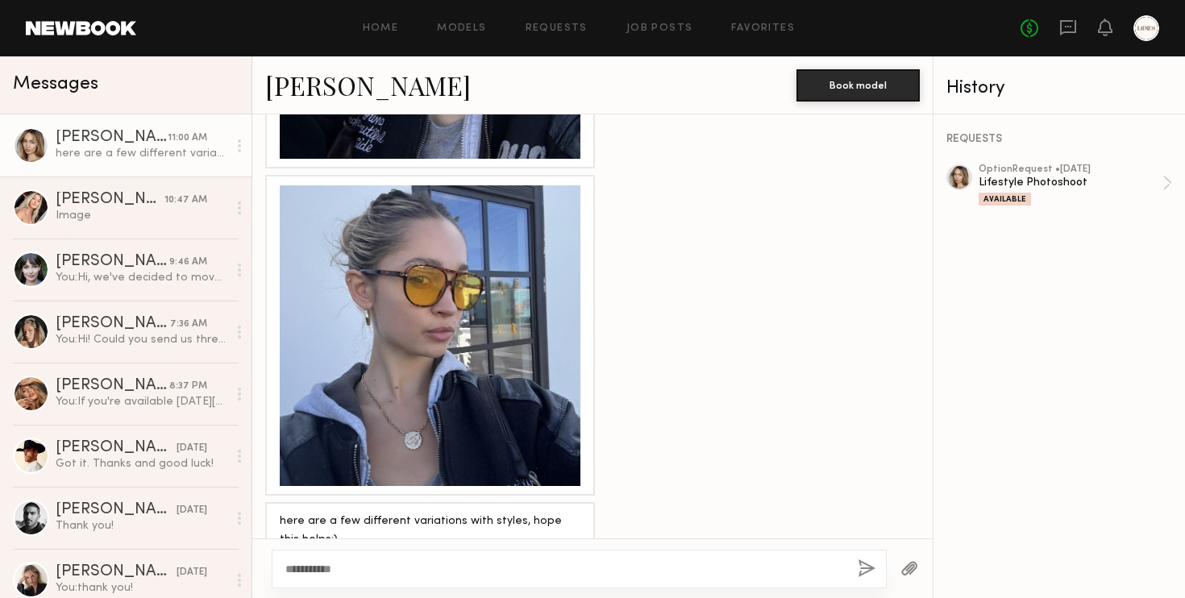
type textarea "**********"
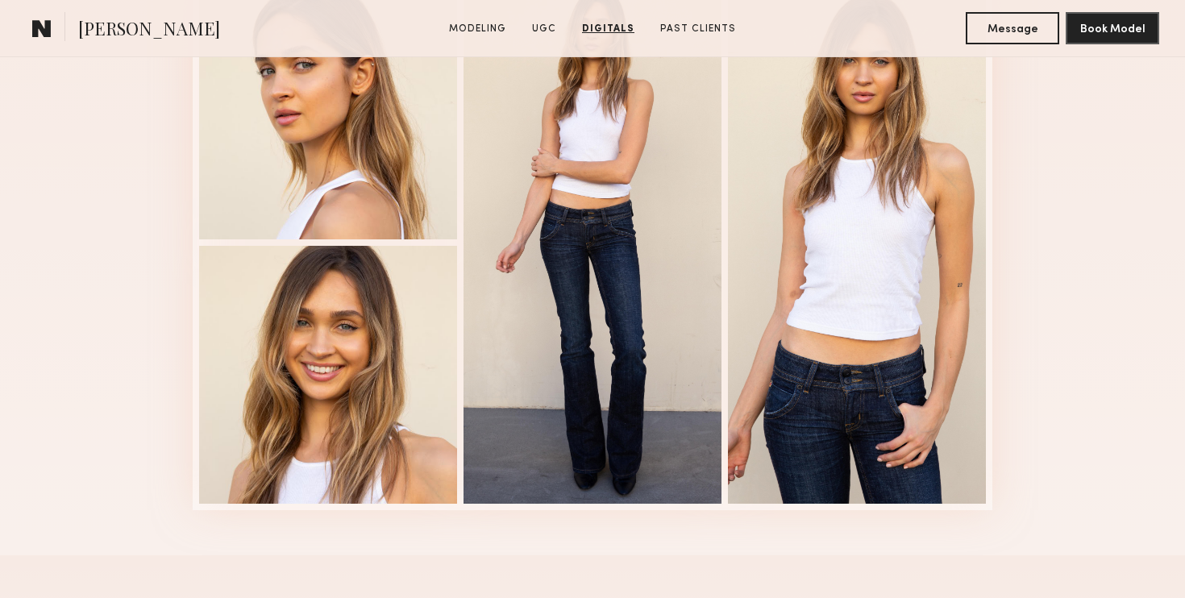
scroll to position [2190, 0]
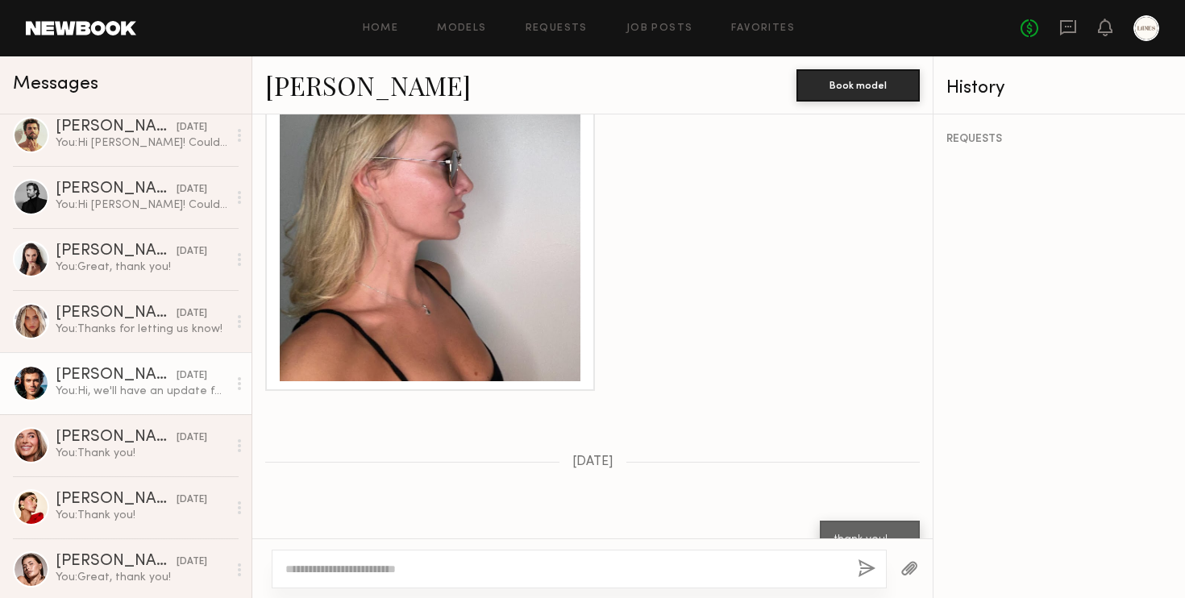
scroll to position [571, 0]
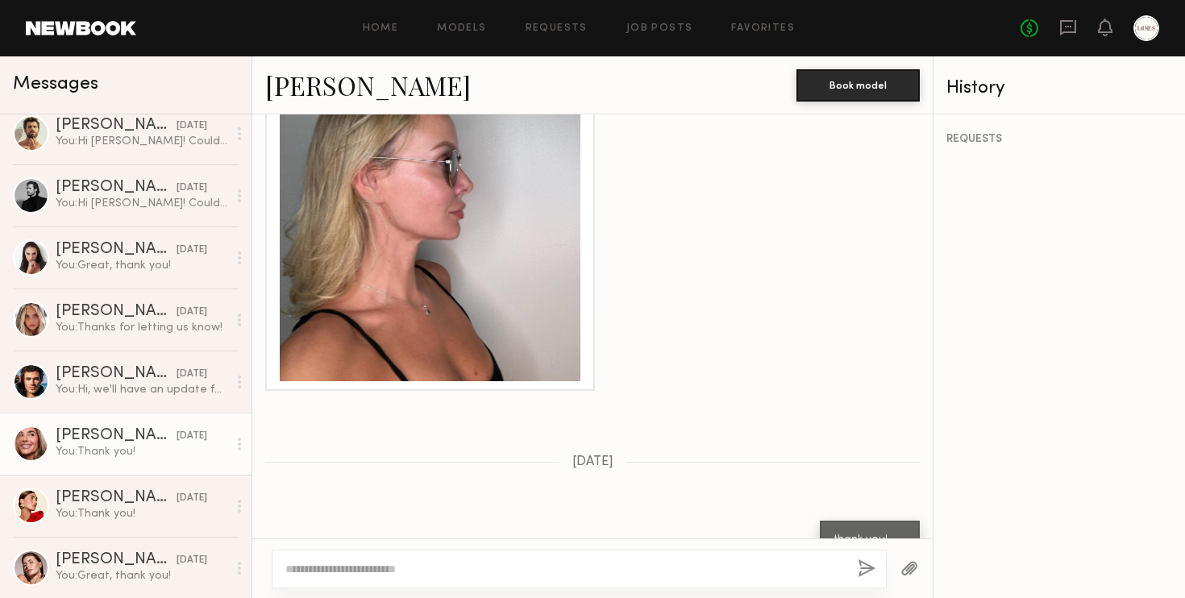
click at [103, 438] on div "[PERSON_NAME]" at bounding box center [116, 436] width 121 height 16
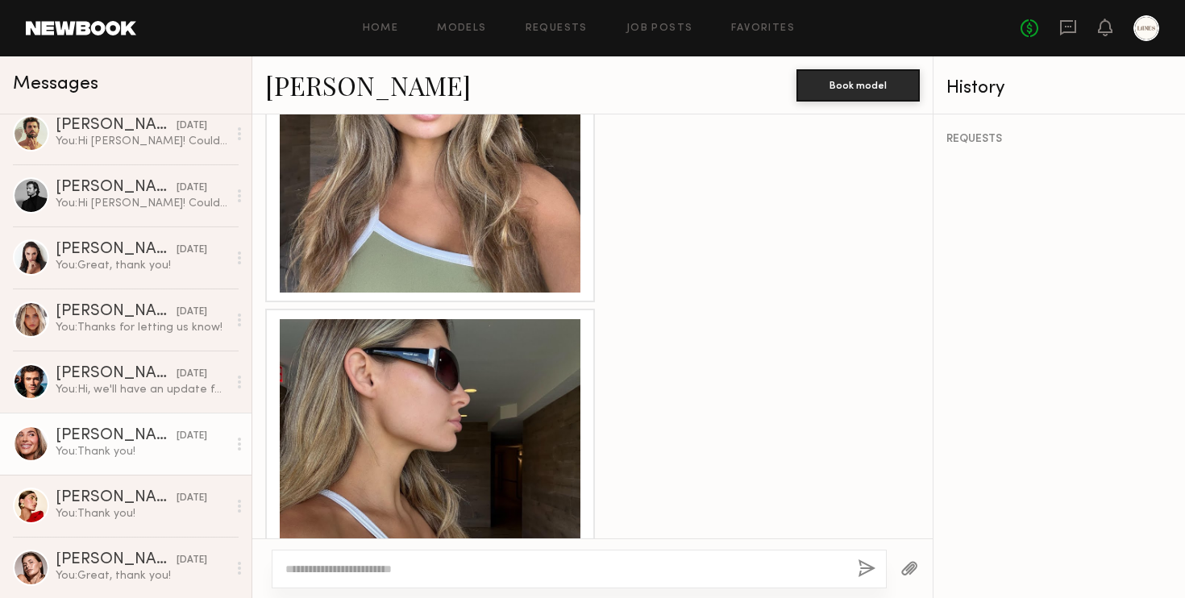
scroll to position [973, 0]
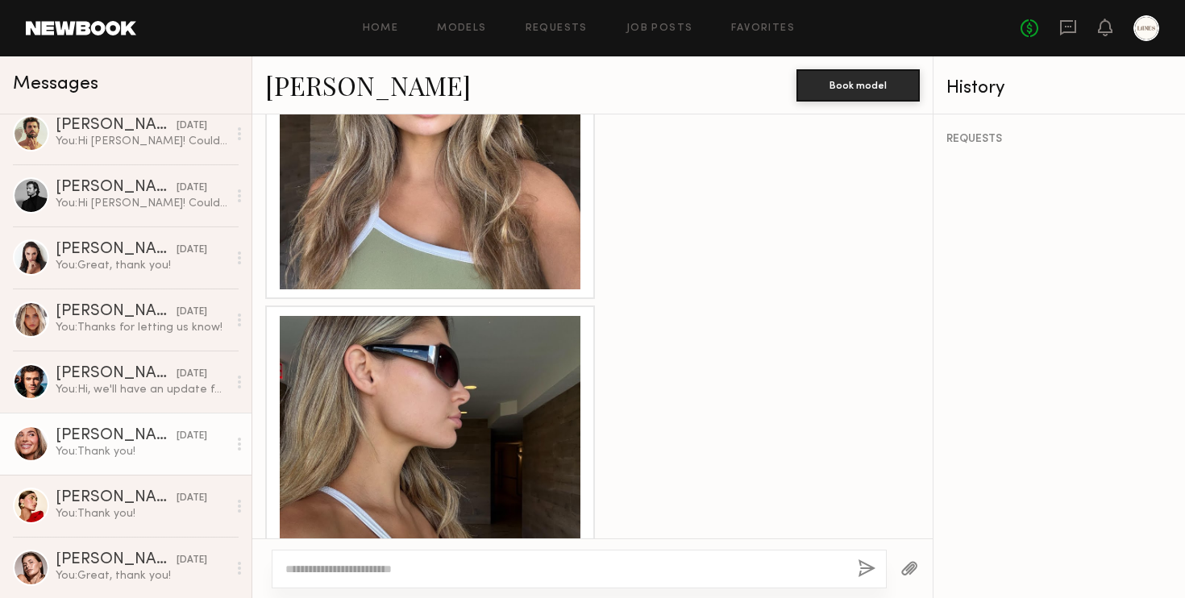
click at [331, 414] on div at bounding box center [430, 466] width 301 height 301
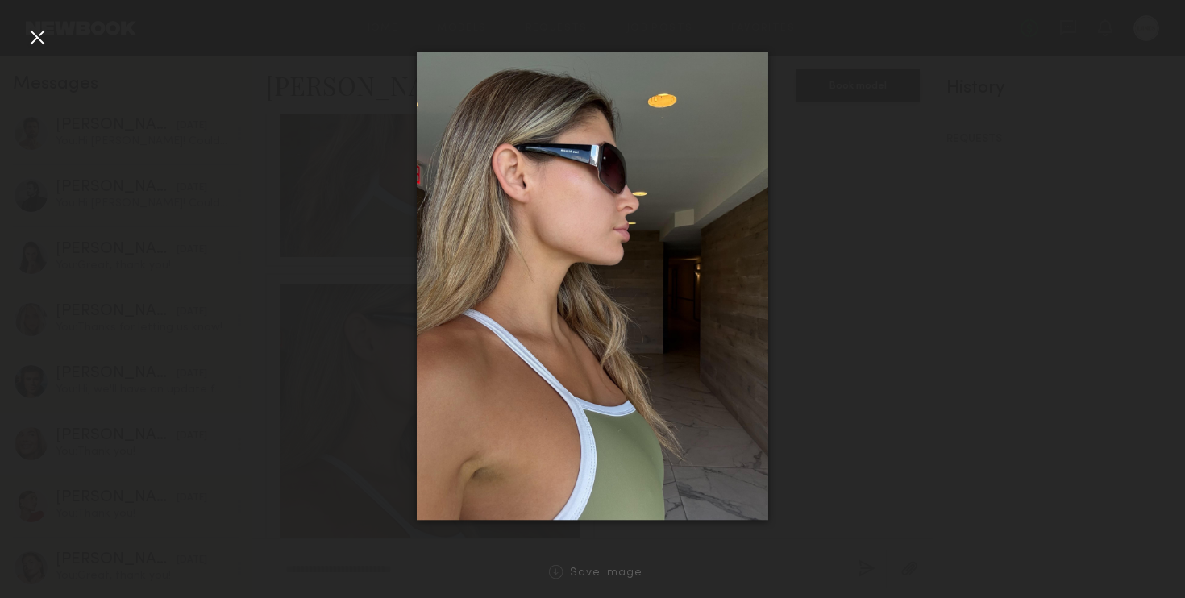
scroll to position [1413, 0]
click at [38, 35] on div at bounding box center [37, 37] width 26 height 26
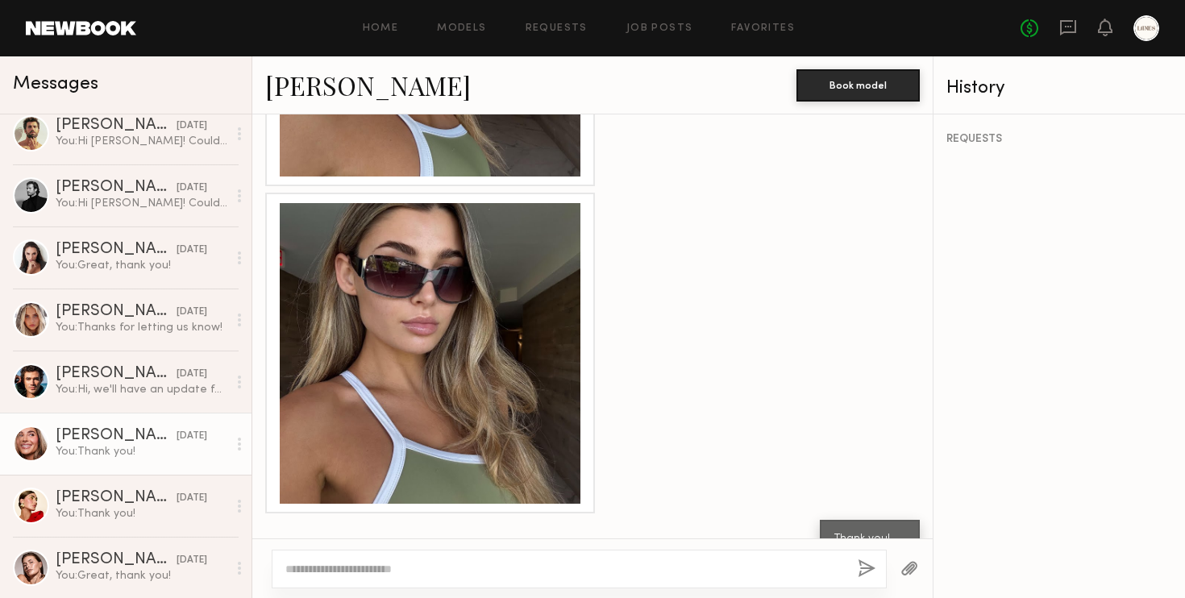
click at [500, 356] on div at bounding box center [430, 353] width 301 height 301
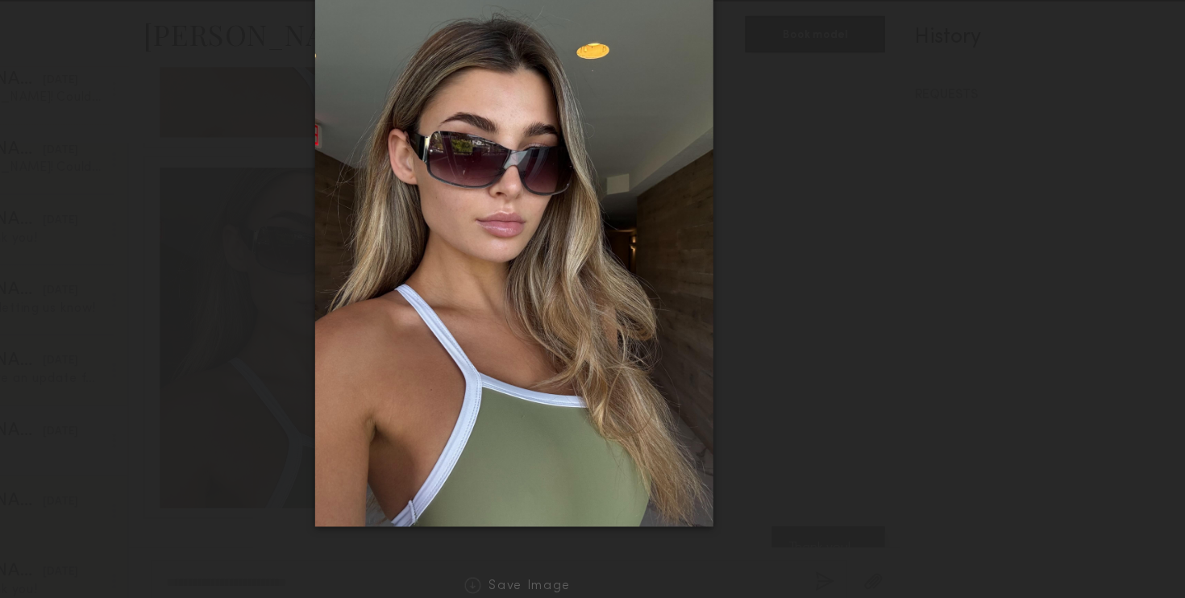
click at [200, 105] on div at bounding box center [592, 286] width 1185 height 521
click at [362, 261] on div at bounding box center [592, 286] width 1185 height 521
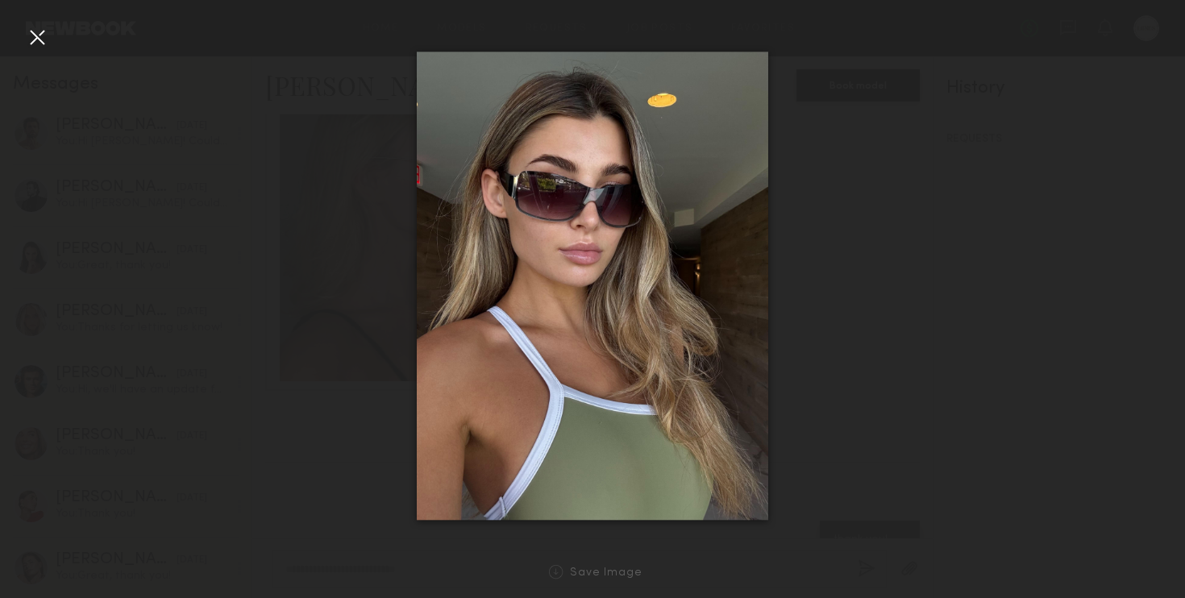
click at [29, 31] on div at bounding box center [37, 37] width 26 height 26
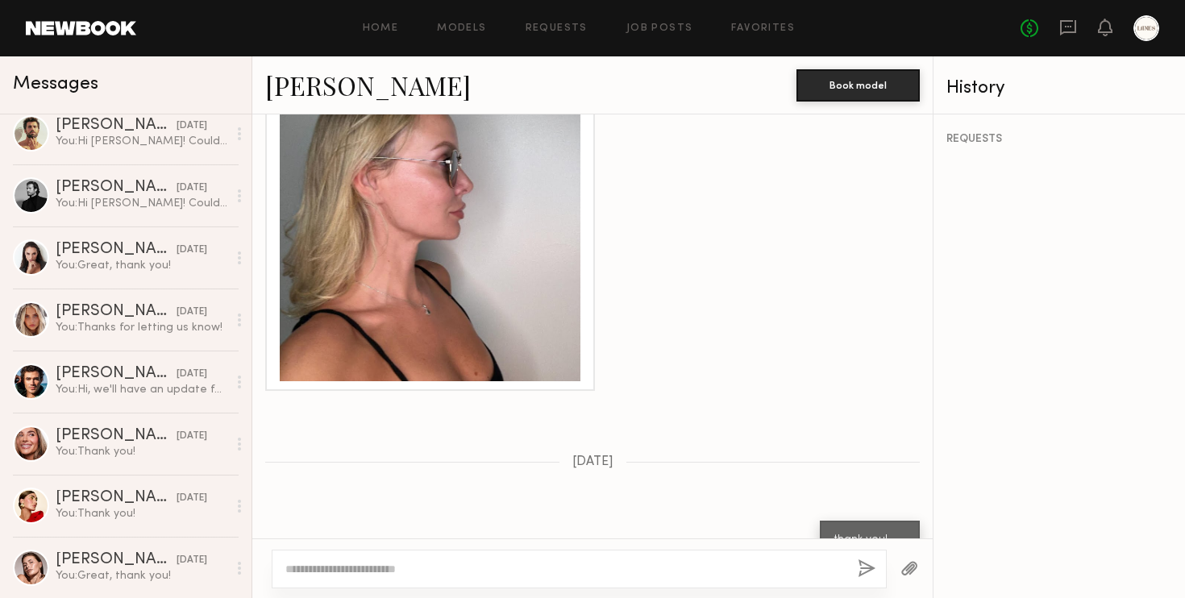
scroll to position [2506, 0]
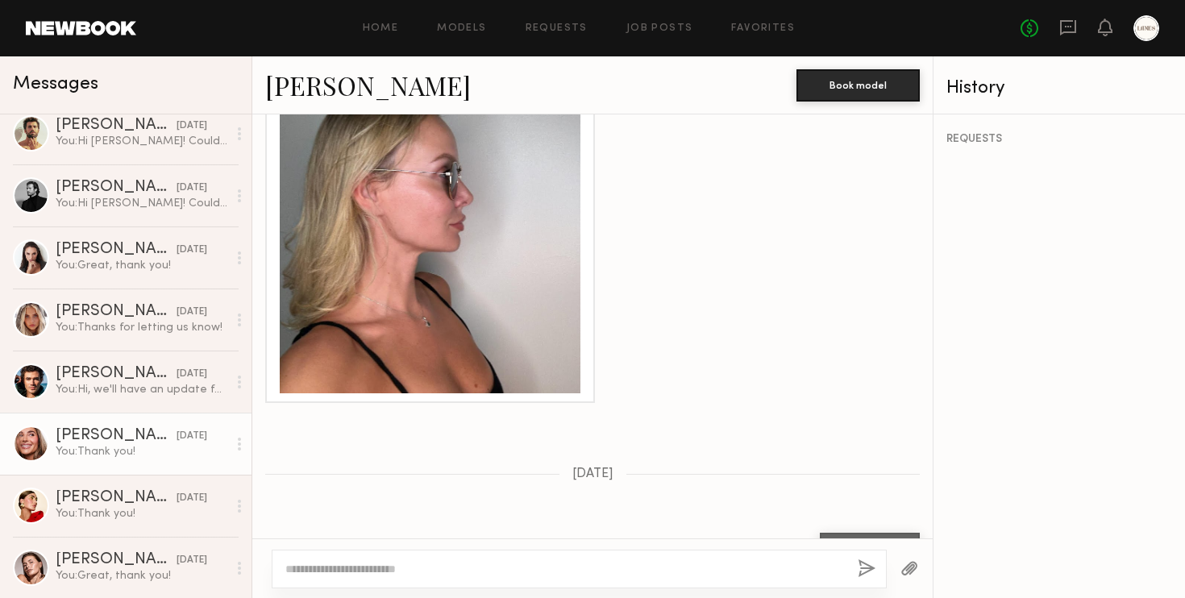
click at [123, 451] on div "You: Thank you!" at bounding box center [142, 451] width 172 height 15
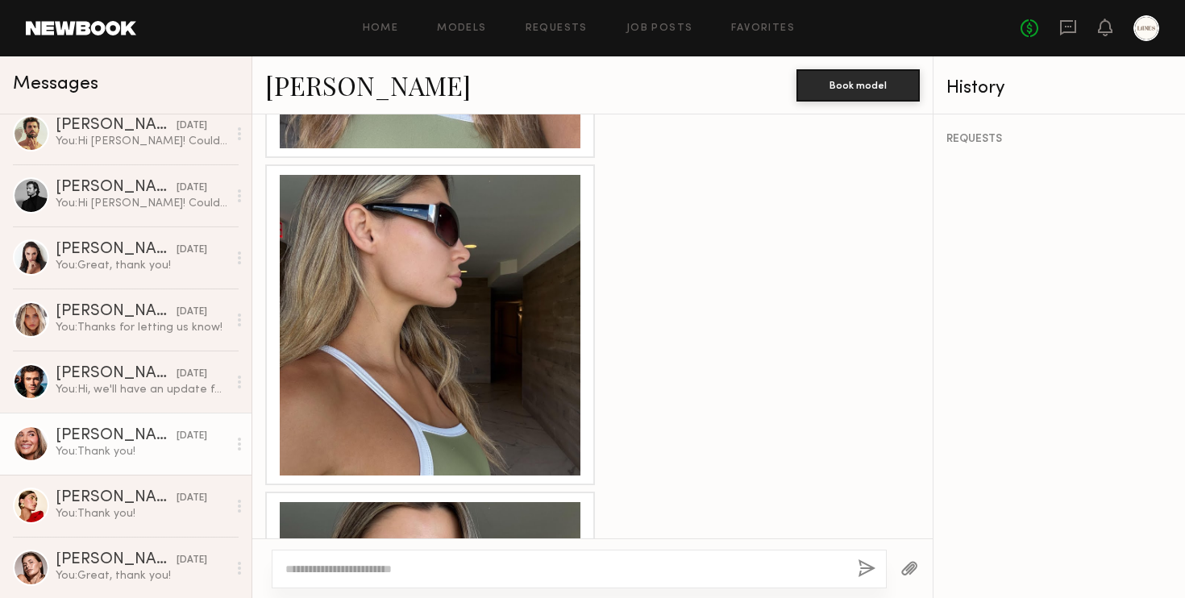
scroll to position [1113, 0]
click at [406, 332] on div at bounding box center [430, 326] width 301 height 301
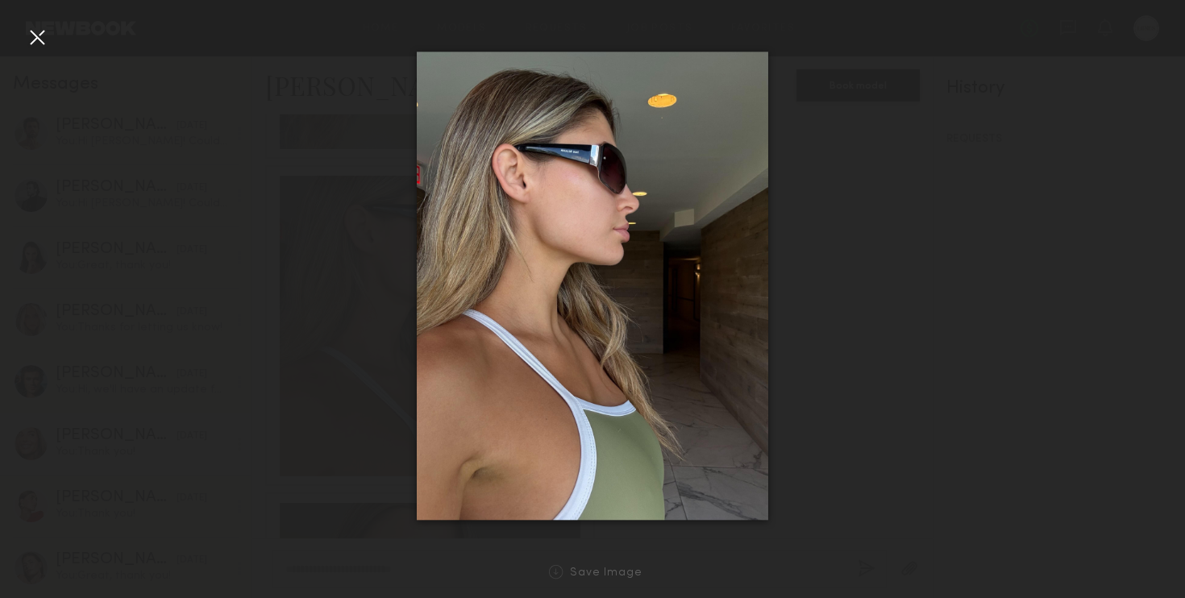
click at [43, 47] on div at bounding box center [37, 37] width 26 height 26
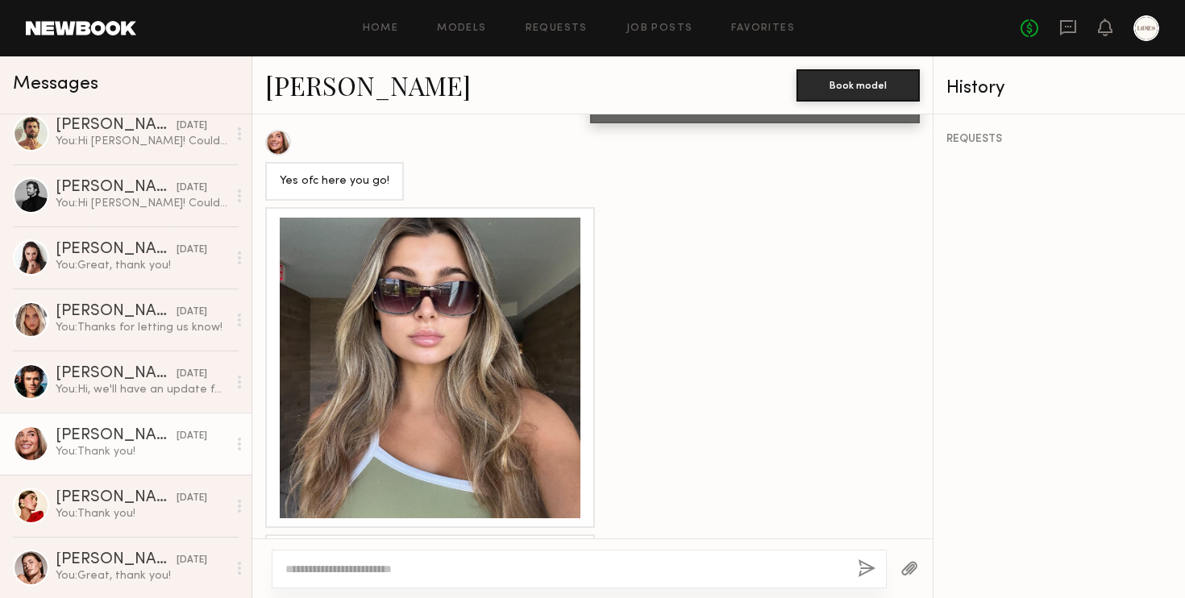
scroll to position [742, 0]
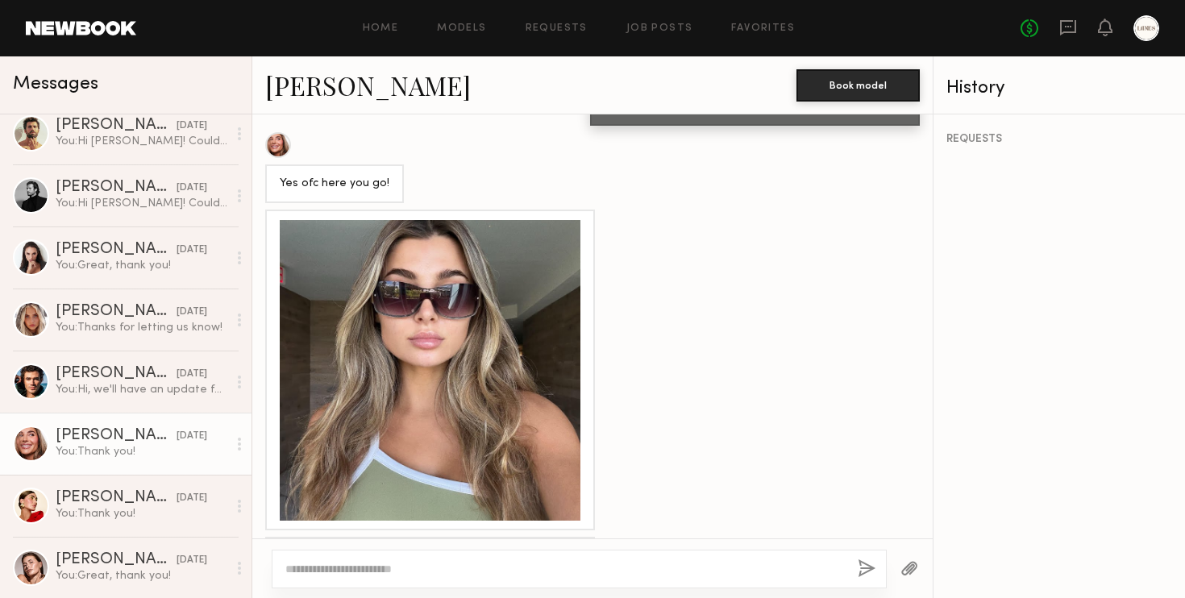
click at [431, 283] on div at bounding box center [430, 370] width 301 height 301
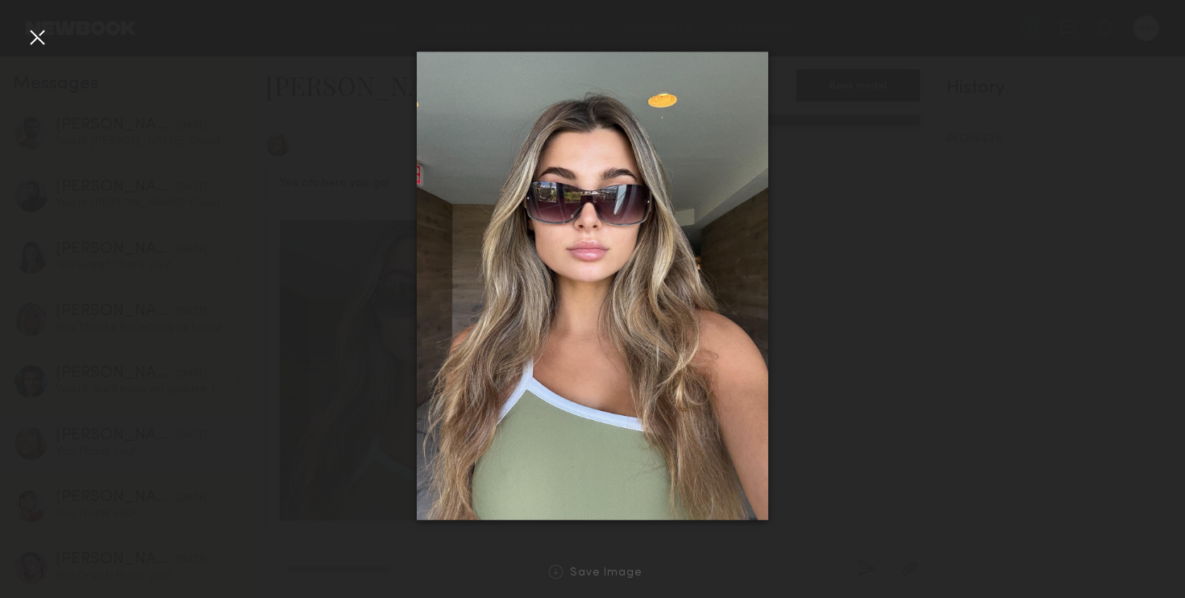
click at [38, 35] on div at bounding box center [37, 37] width 26 height 26
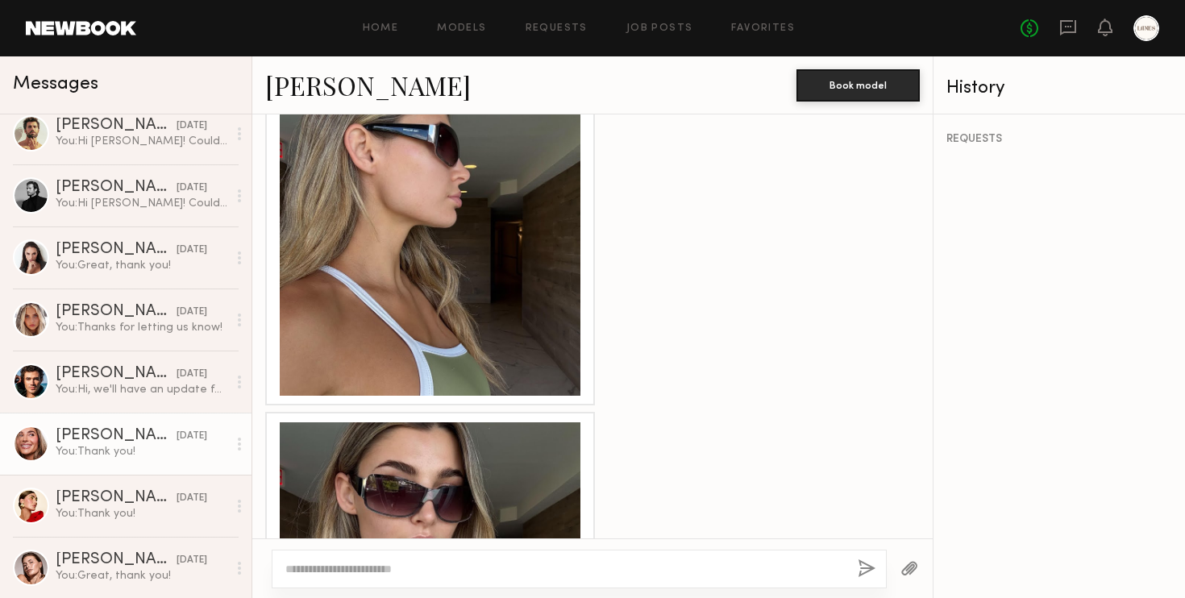
scroll to position [1413, 0]
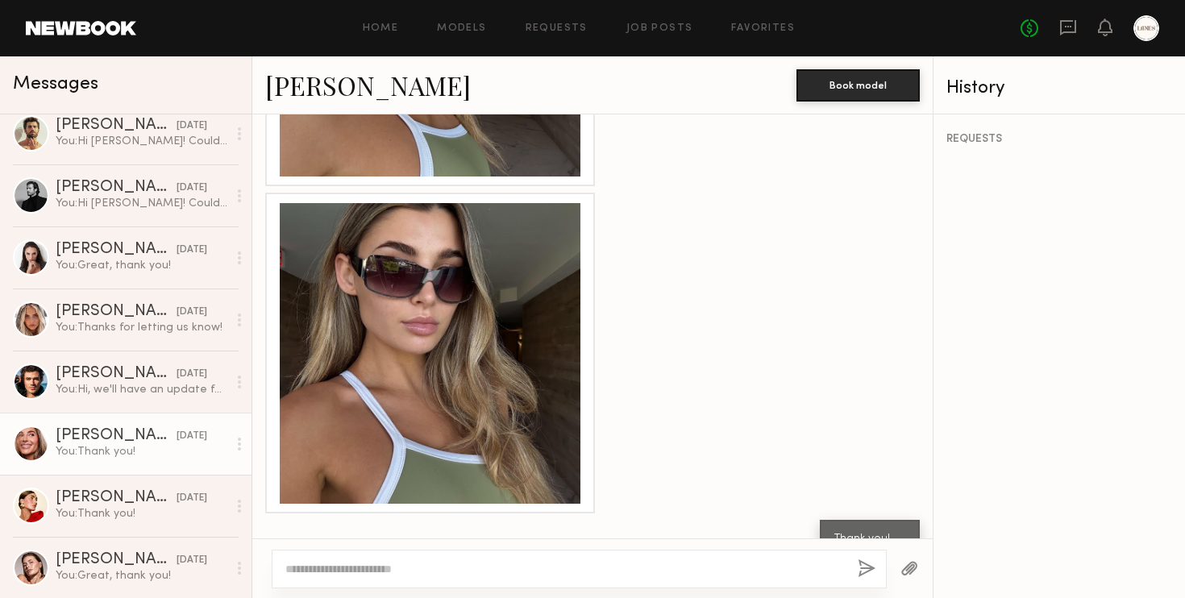
click at [314, 81] on link "[PERSON_NAME]" at bounding box center [368, 85] width 206 height 35
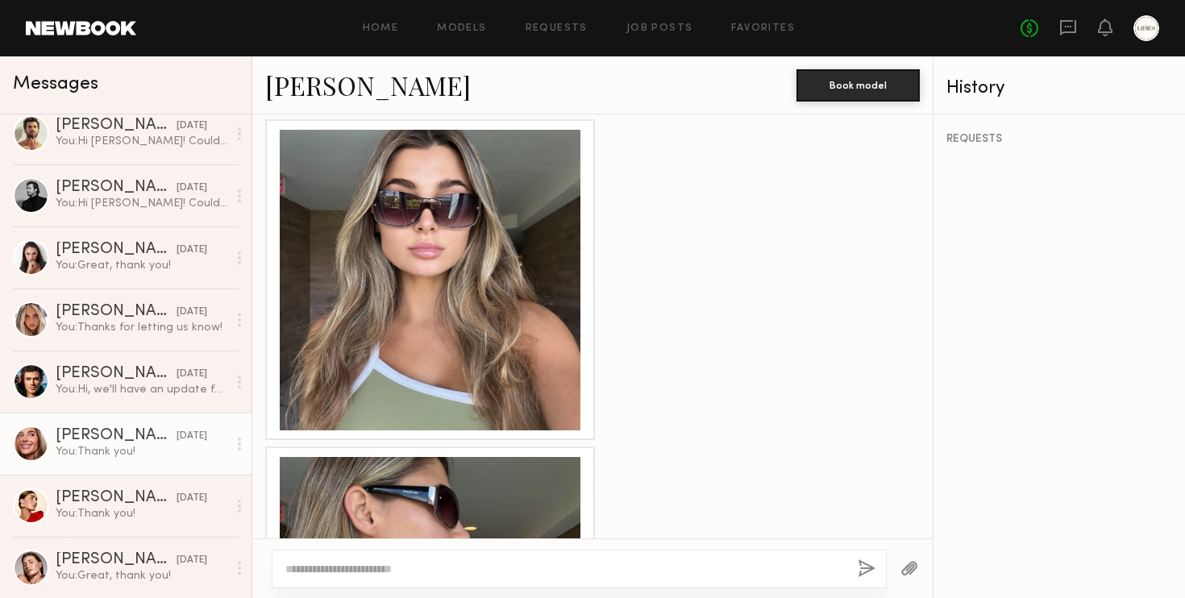
scroll to position [830, 0]
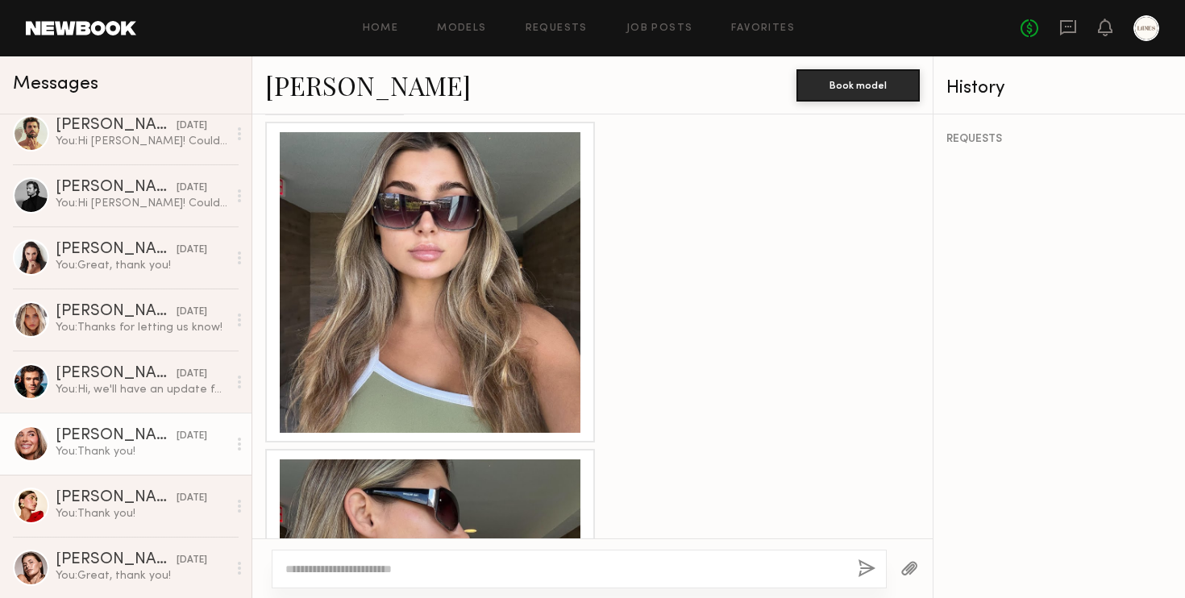
click at [405, 293] on div at bounding box center [430, 282] width 301 height 301
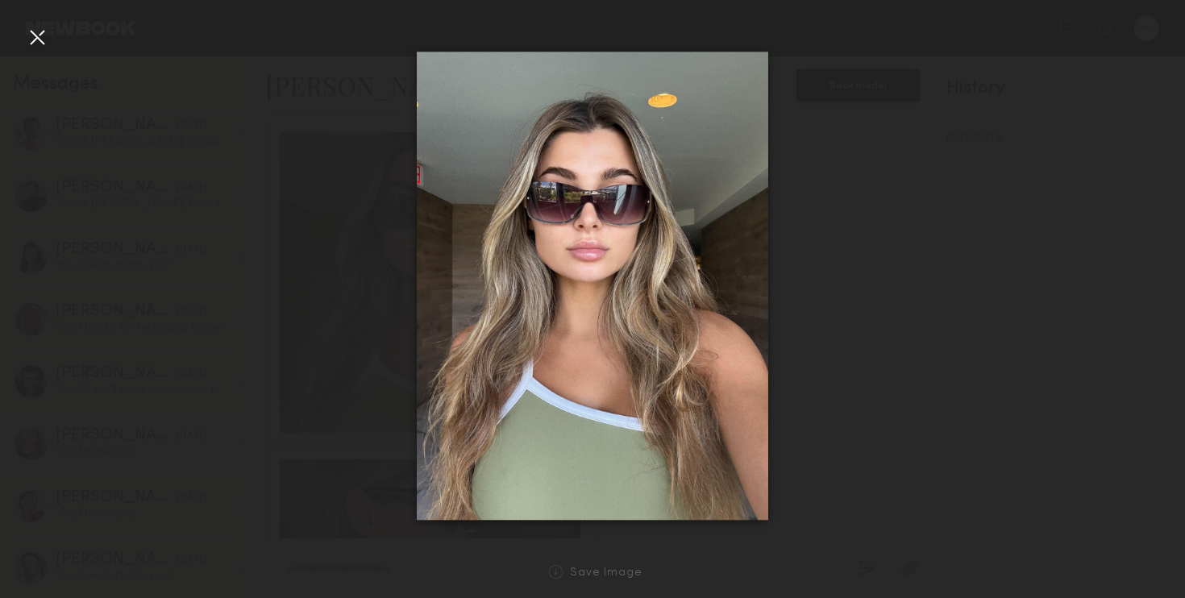
click at [39, 36] on div at bounding box center [37, 37] width 26 height 26
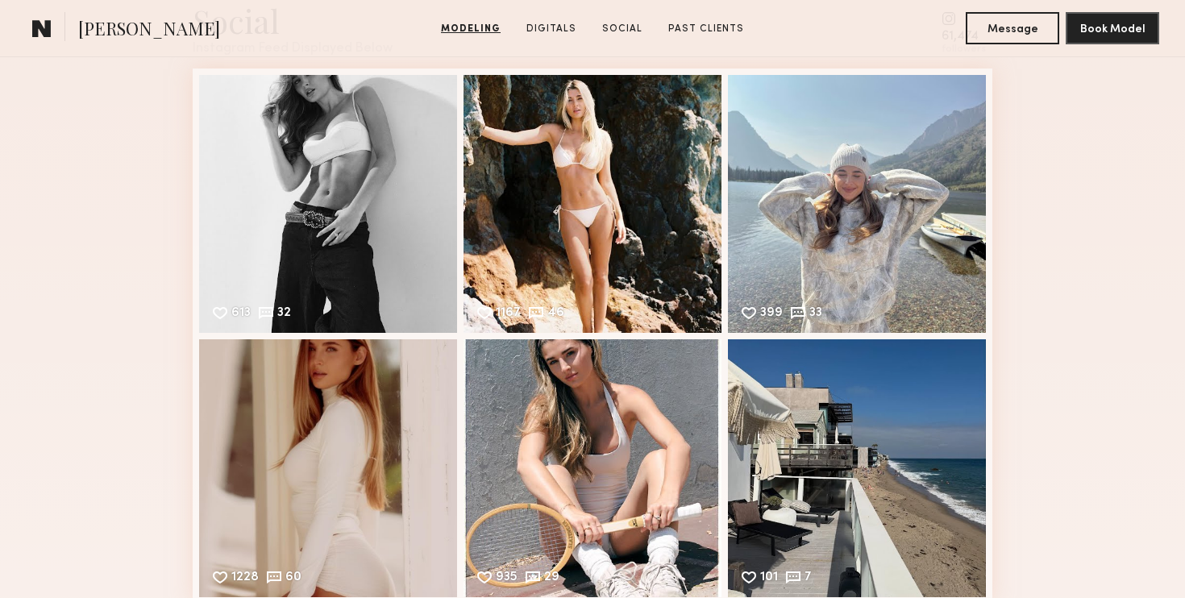
scroll to position [2354, 0]
